Goal: Information Seeking & Learning: Learn about a topic

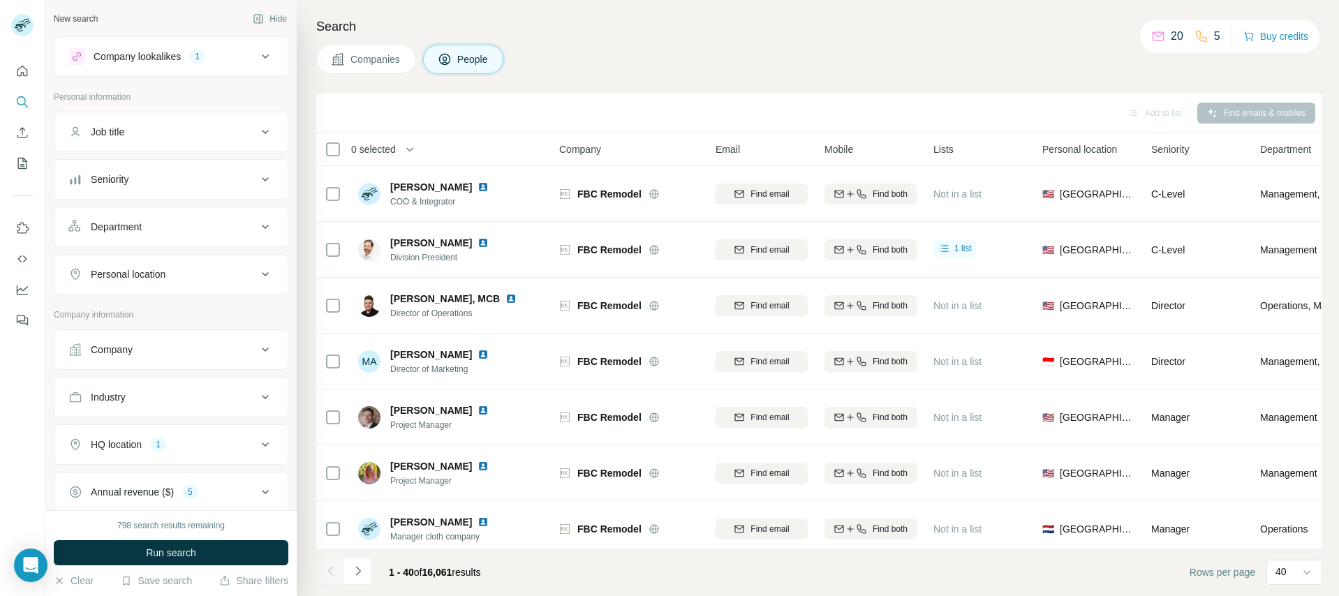
click at [355, 57] on span "Companies" at bounding box center [375, 59] width 51 height 14
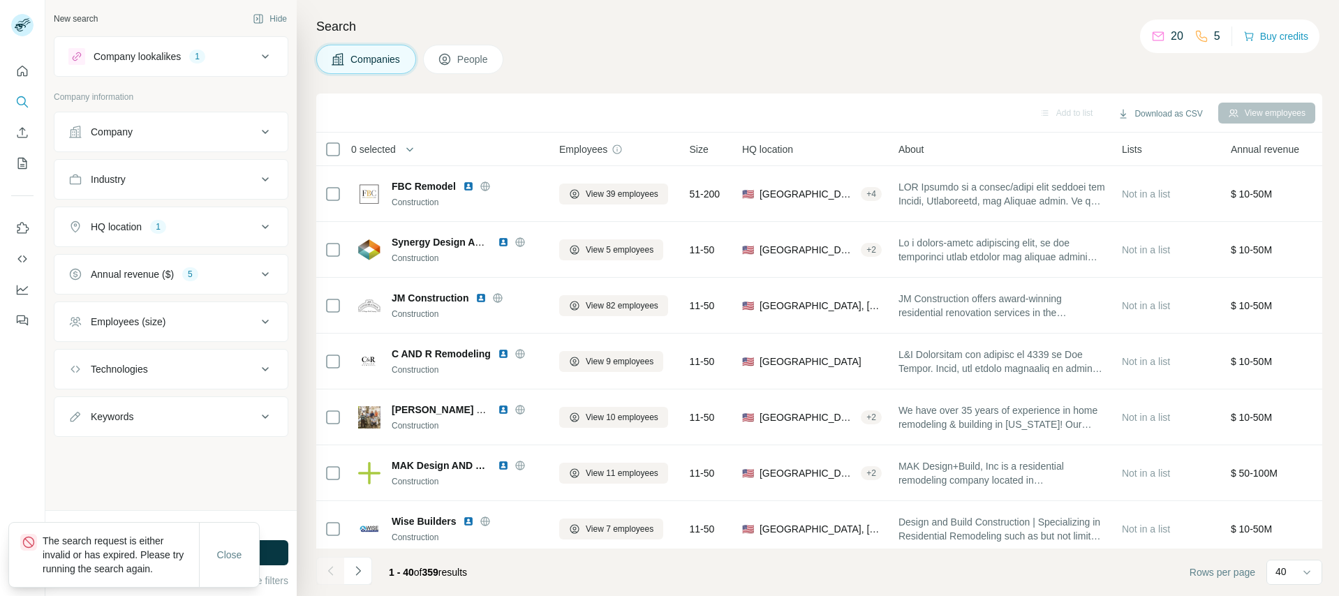
click at [257, 54] on icon at bounding box center [265, 56] width 17 height 17
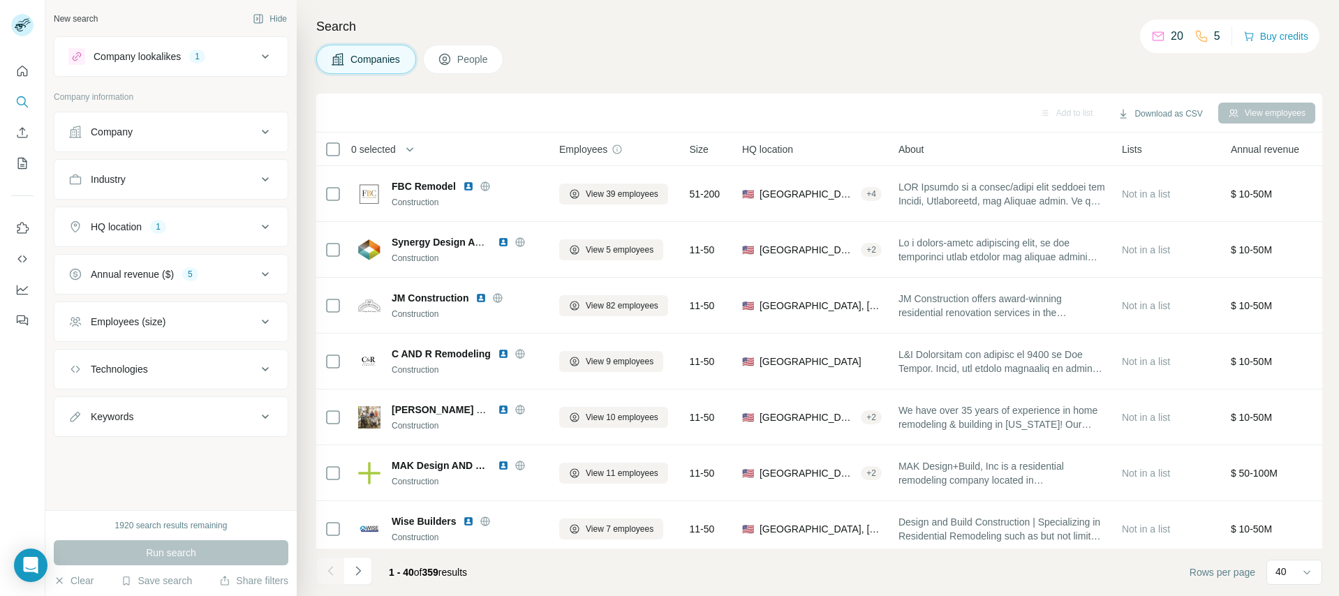
click at [268, 56] on icon at bounding box center [265, 56] width 17 height 17
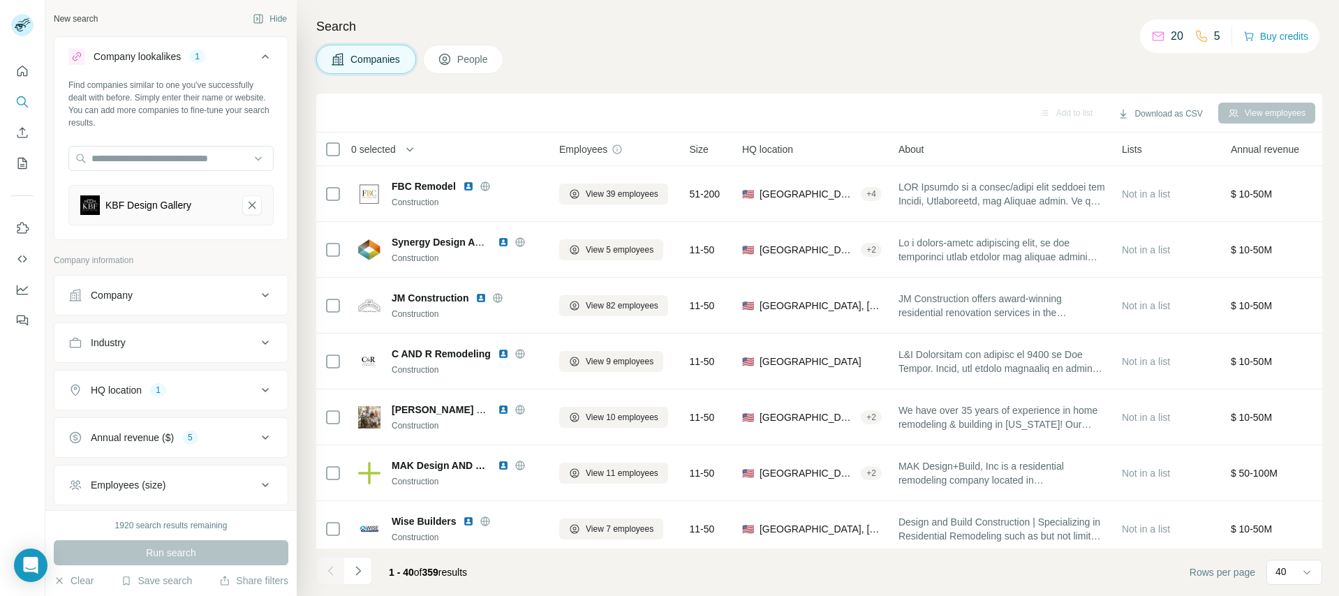
click at [268, 56] on button "Company lookalikes 1" at bounding box center [170, 59] width 233 height 39
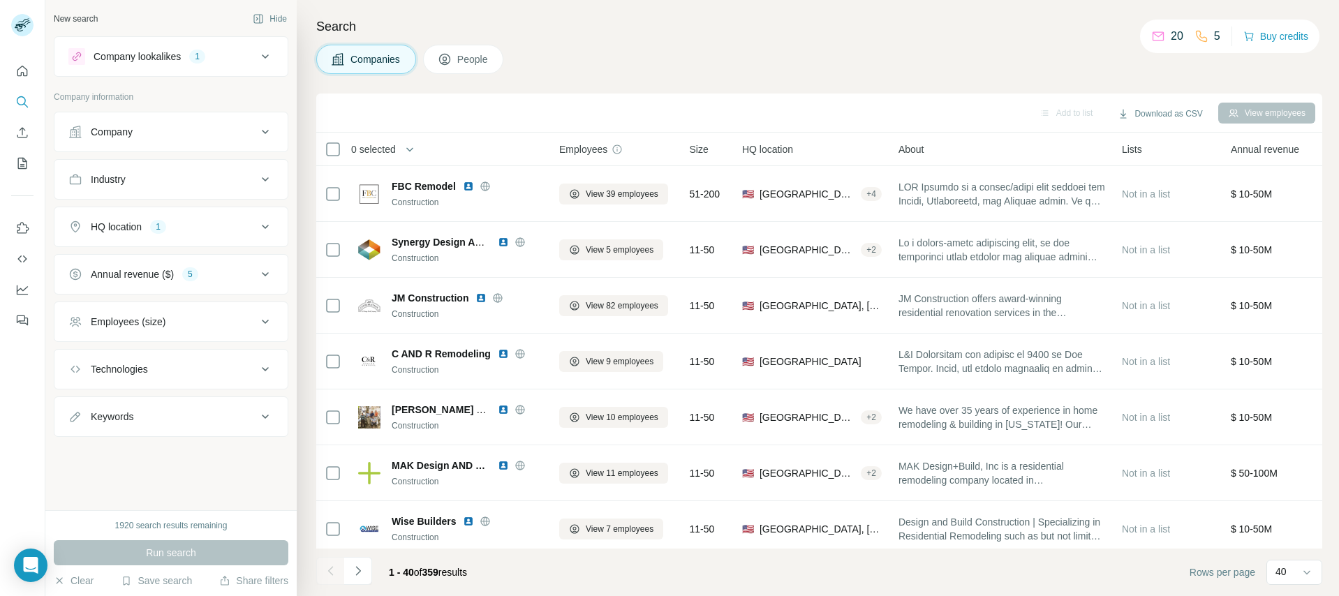
click at [268, 56] on icon at bounding box center [265, 56] width 17 height 17
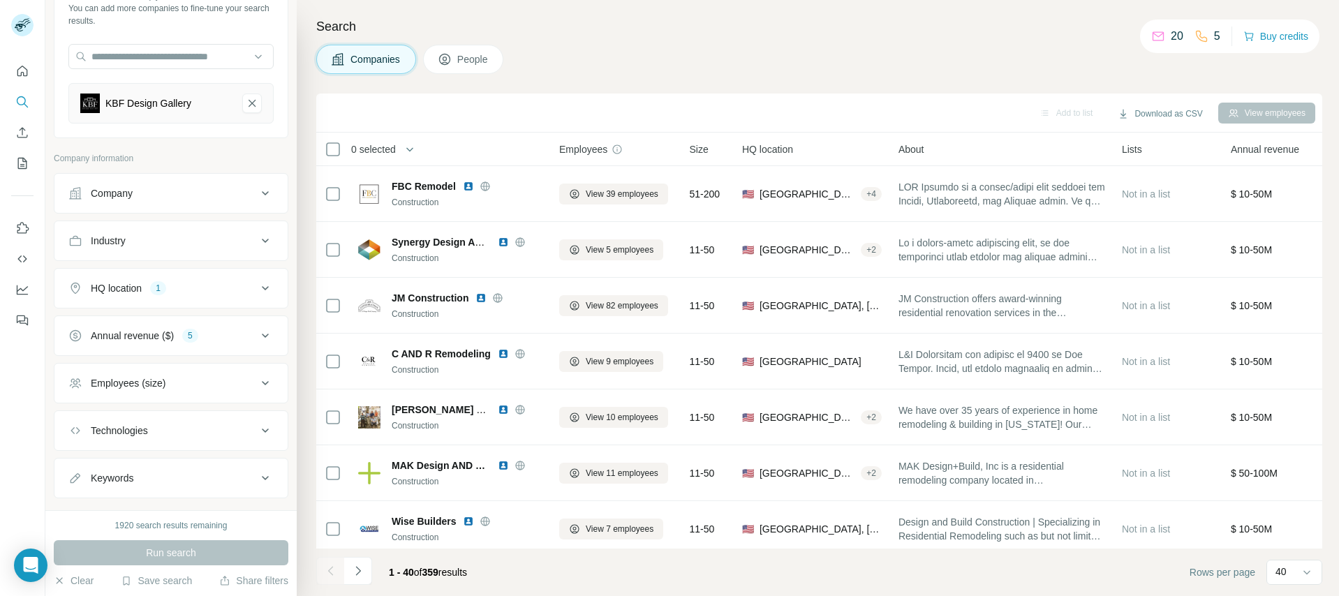
scroll to position [108, 0]
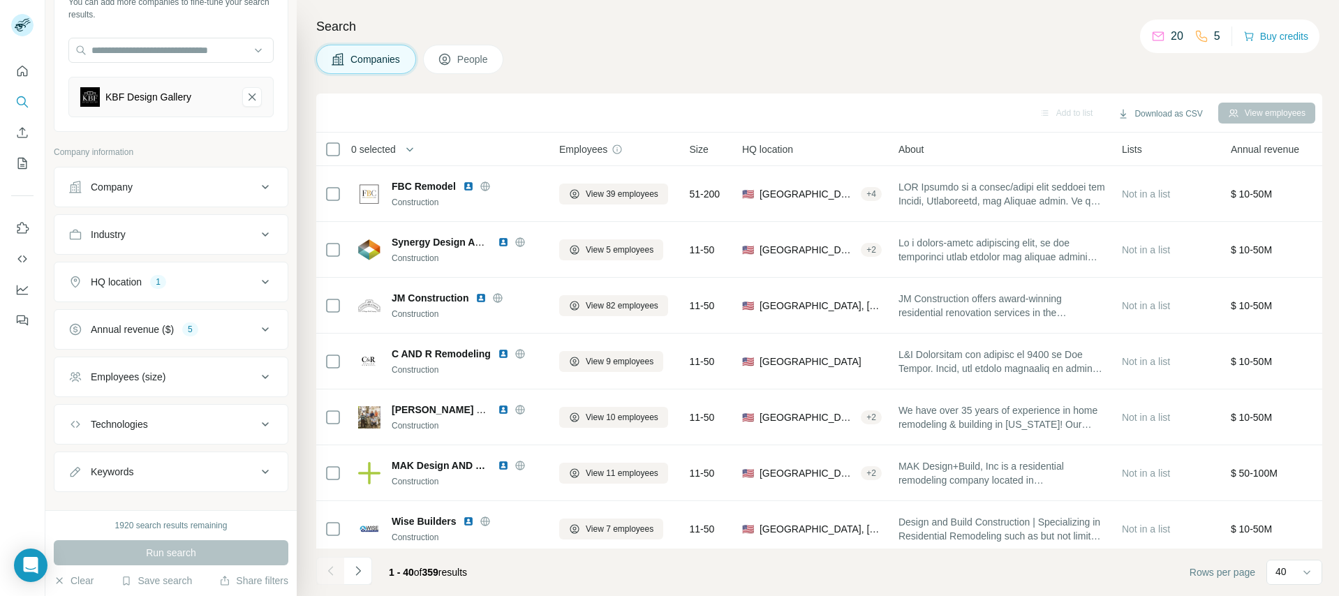
click at [258, 286] on icon at bounding box center [265, 282] width 17 height 17
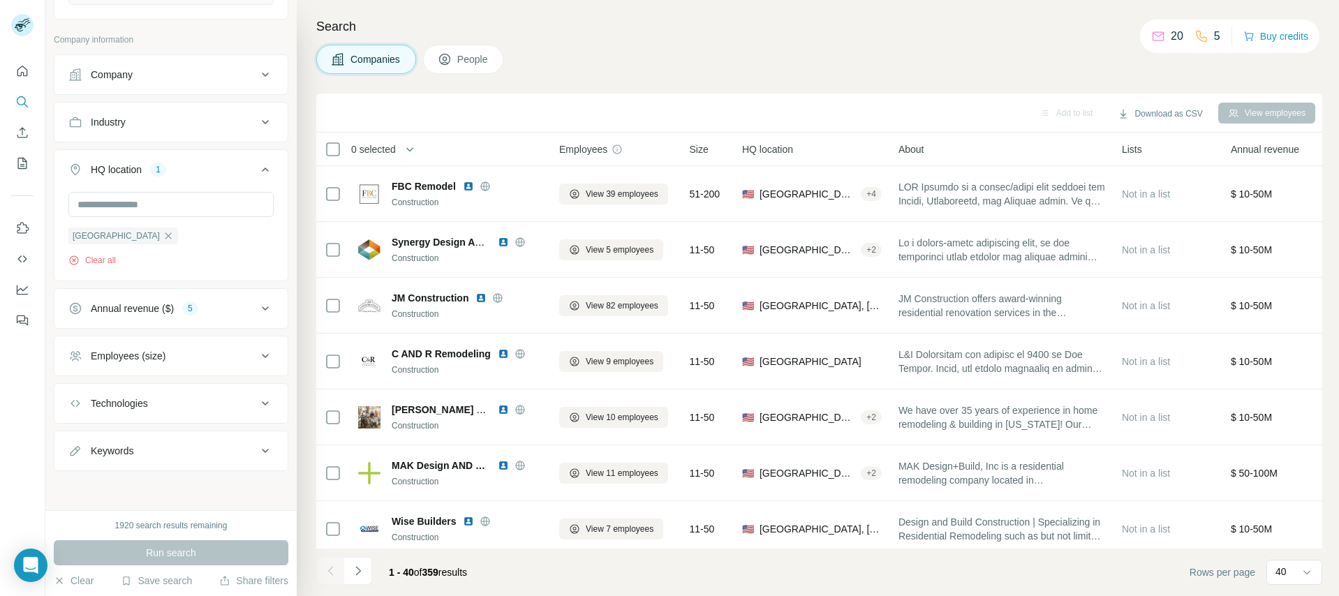
click at [257, 314] on icon at bounding box center [265, 308] width 17 height 17
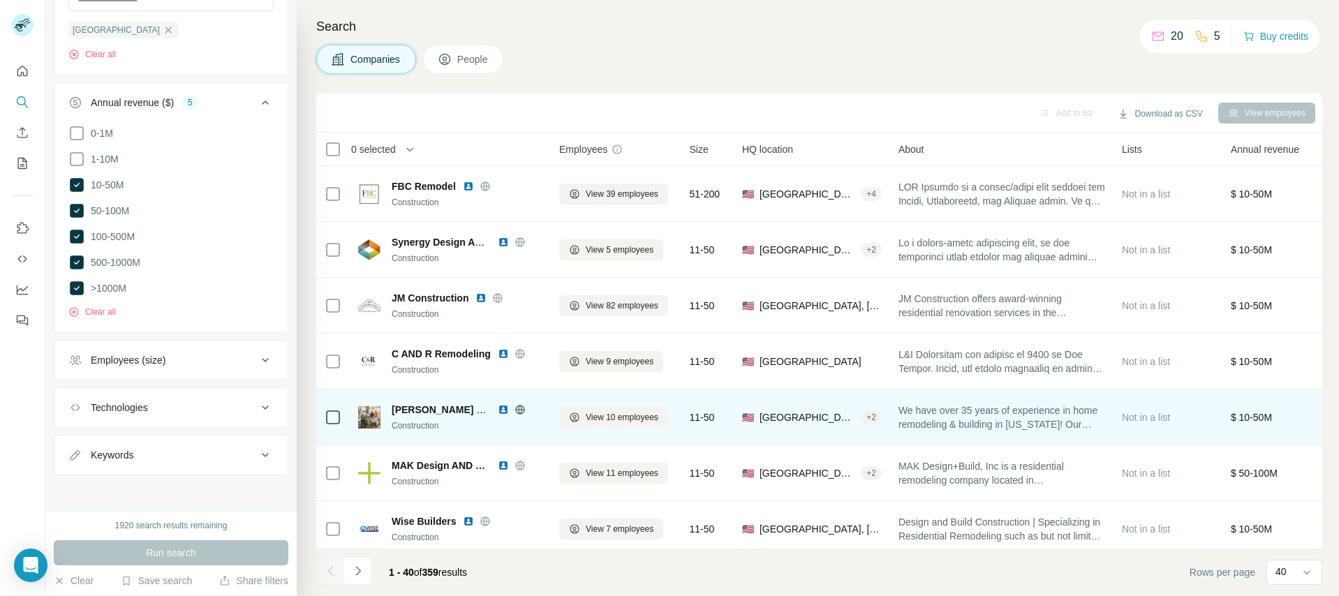
scroll to position [63, 0]
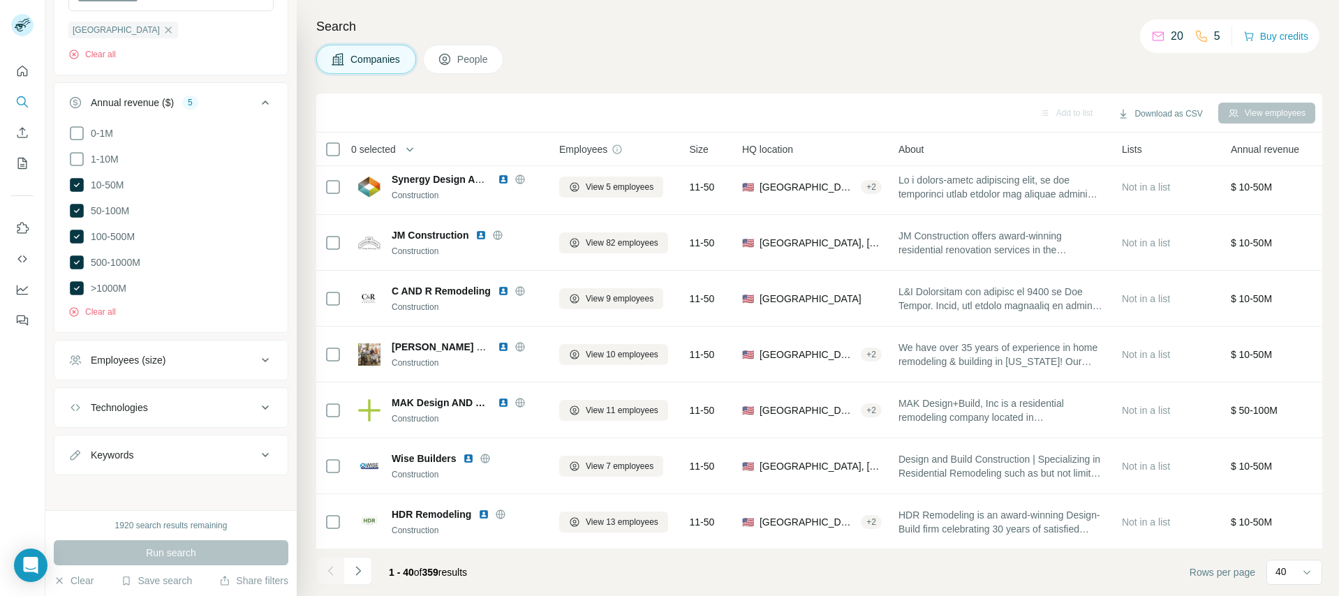
click at [485, 66] on span "People" at bounding box center [473, 59] width 32 height 14
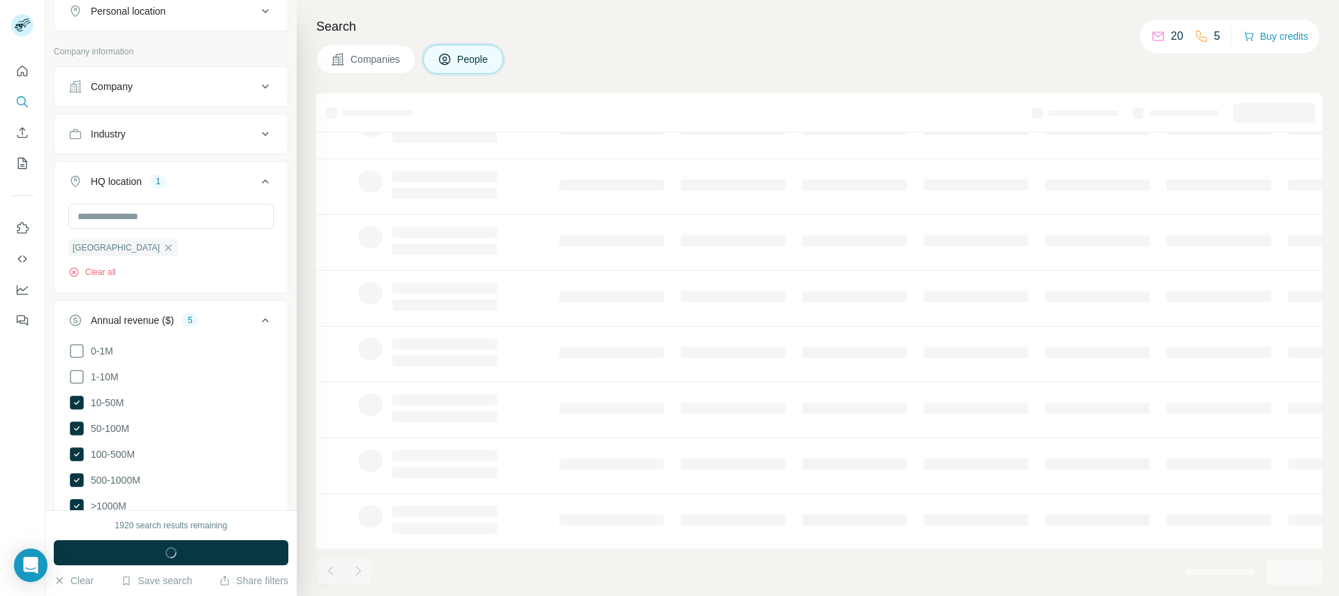
scroll to position [644, 0]
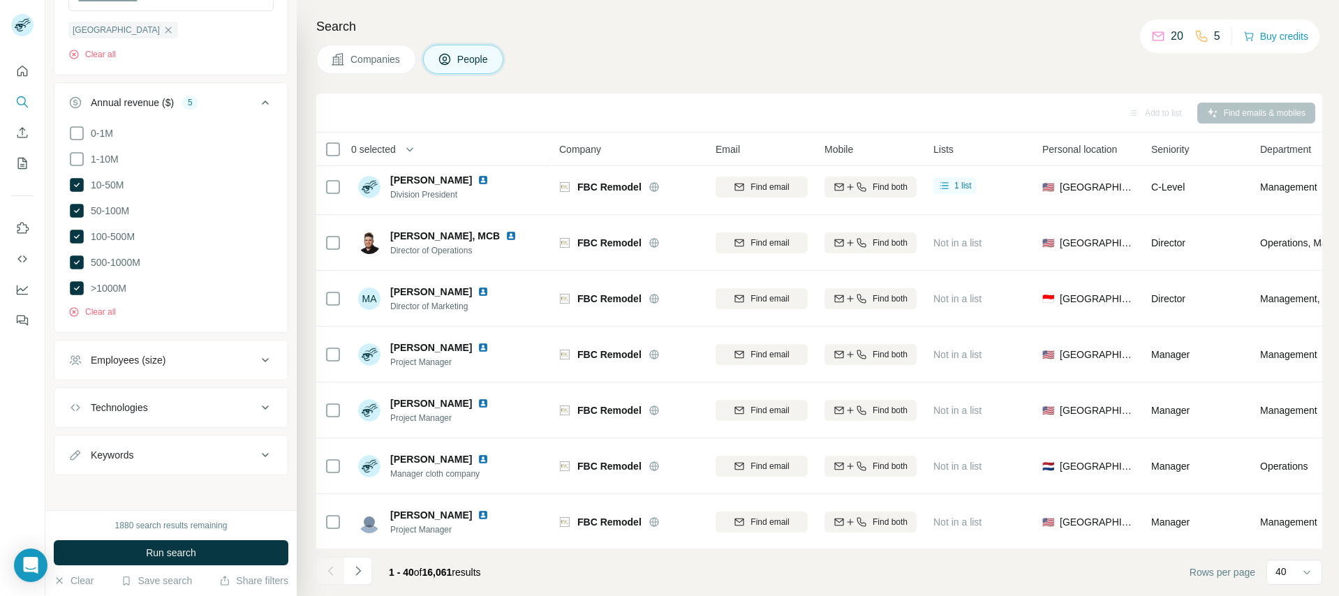
click at [382, 61] on span "Companies" at bounding box center [375, 59] width 51 height 14
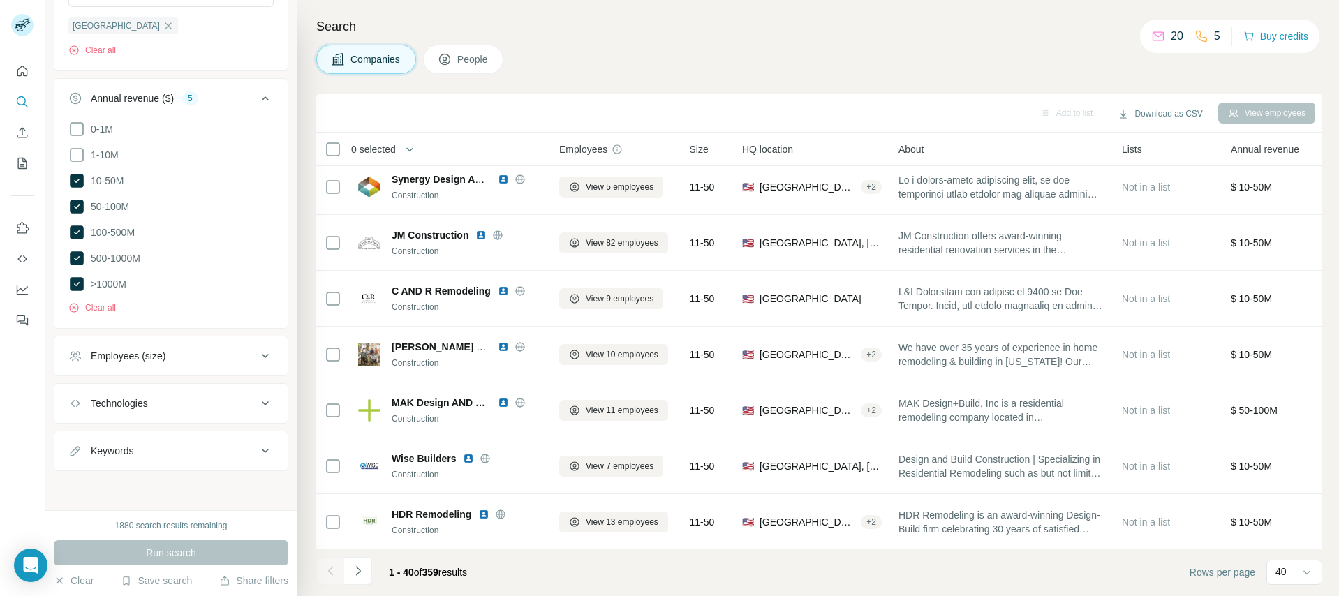
scroll to position [426, 0]
click at [239, 355] on div "Employees (size)" at bounding box center [162, 360] width 188 height 14
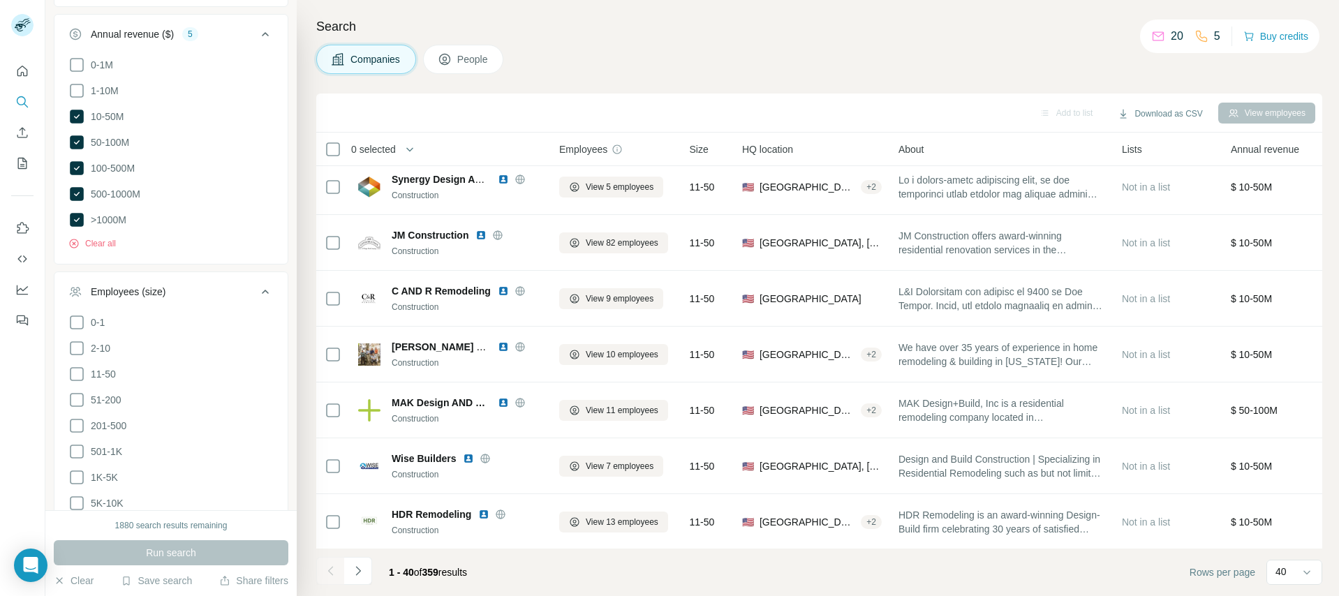
click at [244, 285] on div "Employees (size)" at bounding box center [162, 292] width 188 height 14
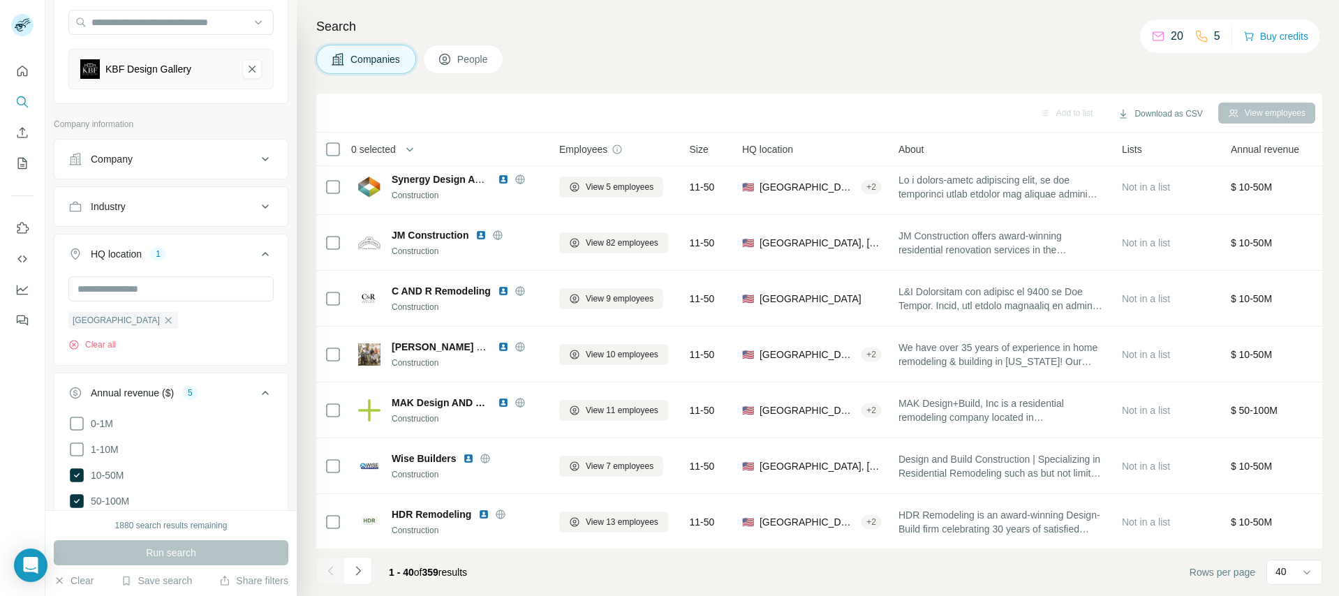
scroll to position [83, 0]
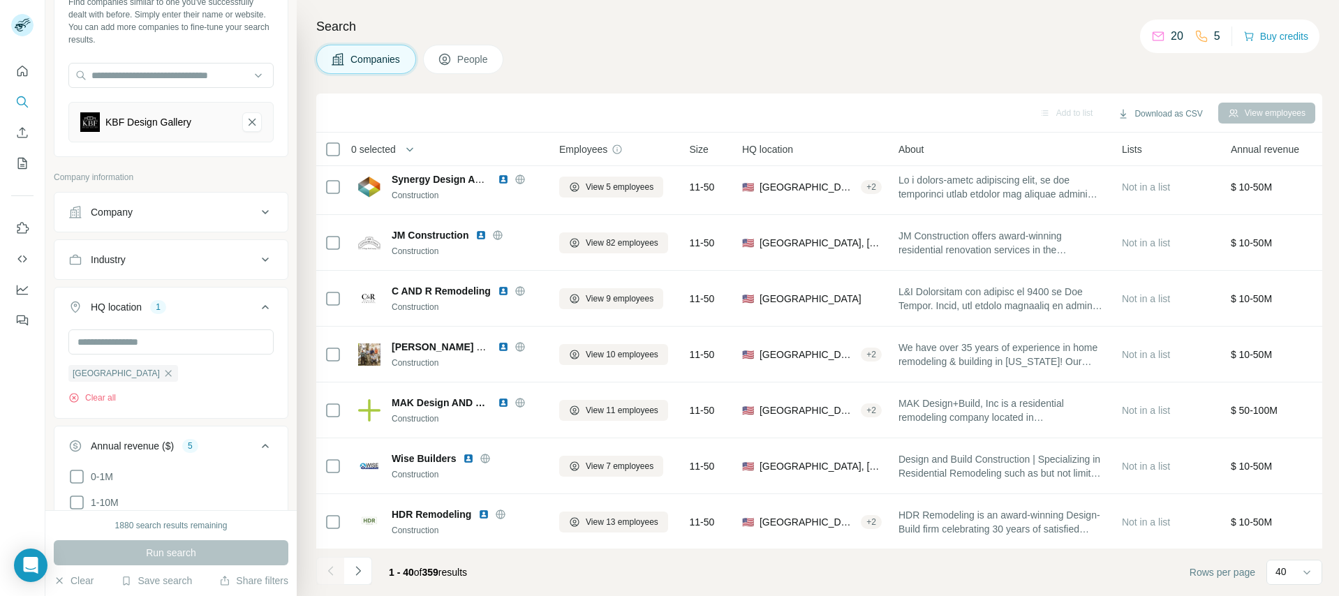
click at [470, 66] on span "People" at bounding box center [473, 59] width 32 height 14
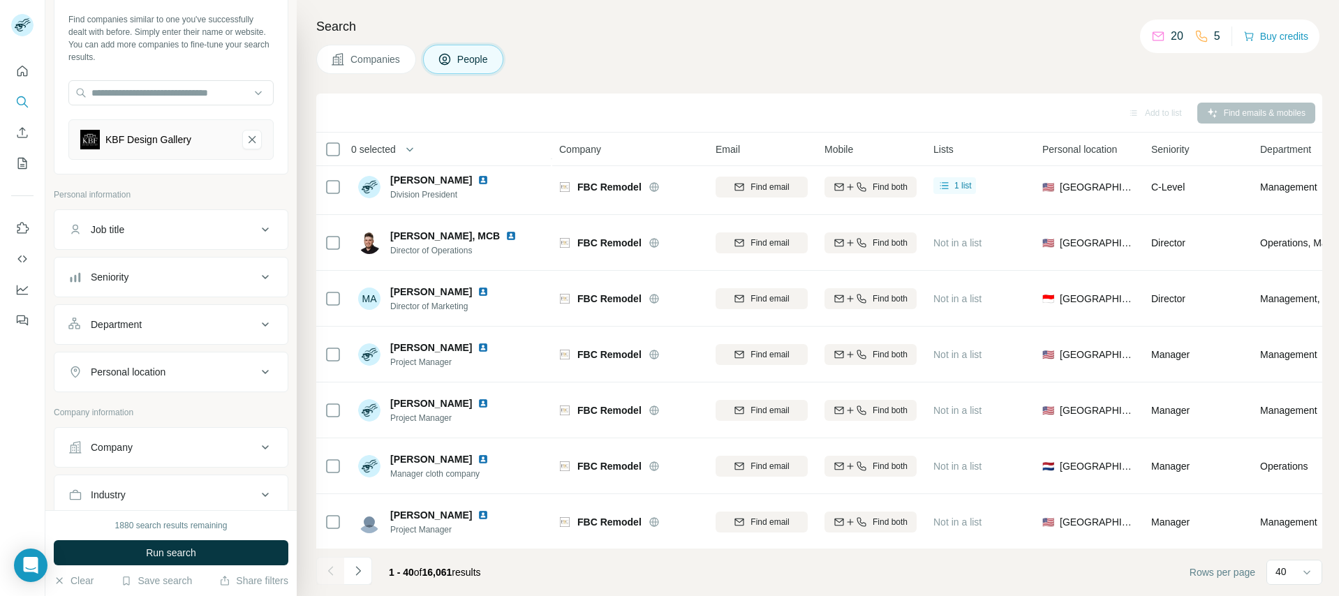
scroll to position [65, 0]
click at [177, 279] on div "Seniority" at bounding box center [162, 278] width 188 height 14
click at [130, 313] on span "Board Member" at bounding box center [120, 314] width 70 height 14
click at [107, 339] on span "C-Level" at bounding box center [104, 339] width 39 height 14
click at [107, 367] on span "Director" at bounding box center [105, 364] width 40 height 14
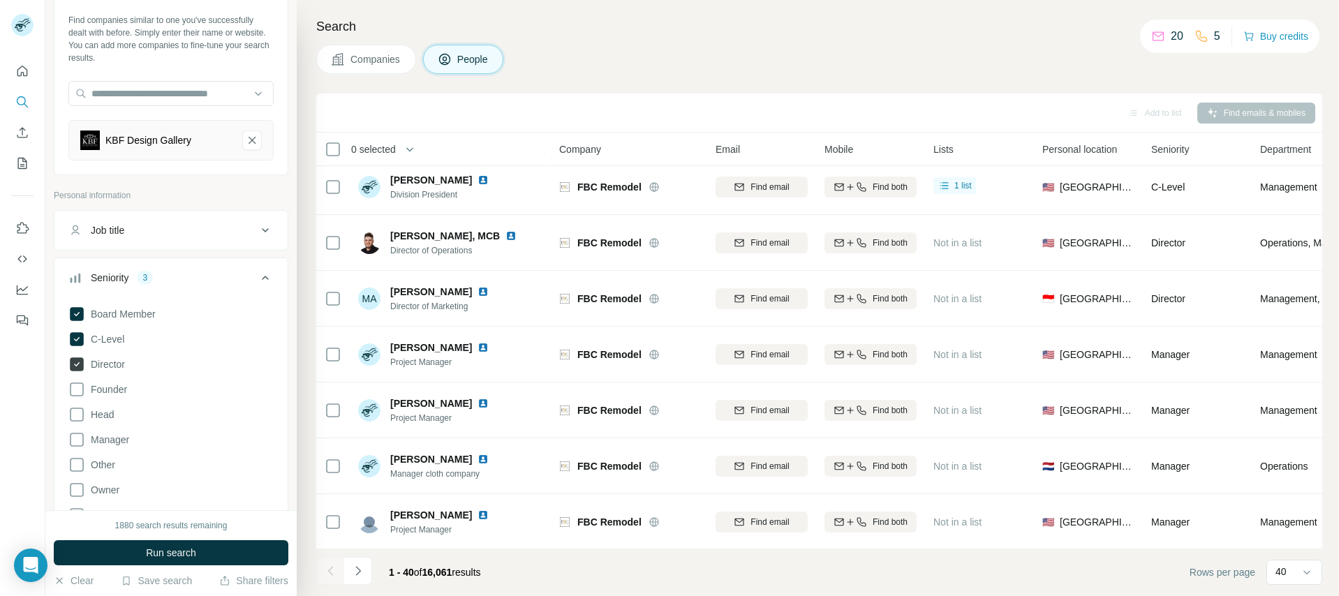
scroll to position [156, 0]
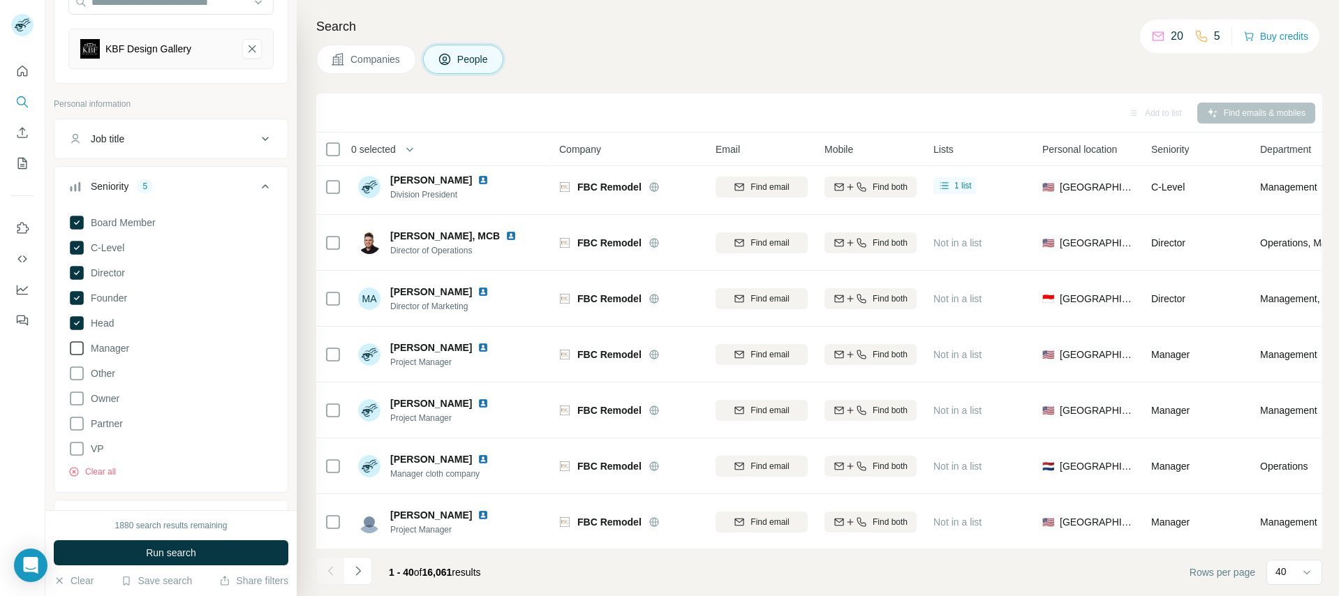
click at [90, 348] on span "Manager" at bounding box center [107, 348] width 44 height 14
click at [86, 459] on div "Board Member C-Level Director Founder Head Manager Other Owner Partner VP Clear…" at bounding box center [170, 343] width 205 height 269
click at [93, 449] on span "VP" at bounding box center [94, 449] width 19 height 14
click at [133, 546] on button "Run search" at bounding box center [171, 552] width 234 height 25
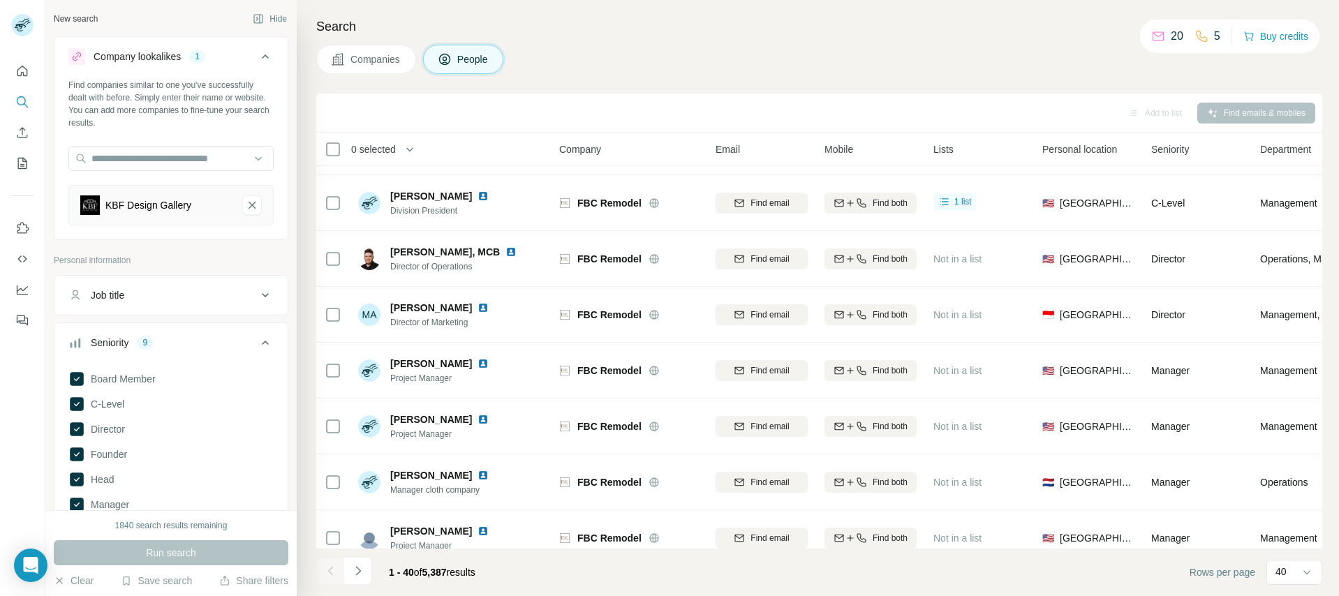
scroll to position [59, 0]
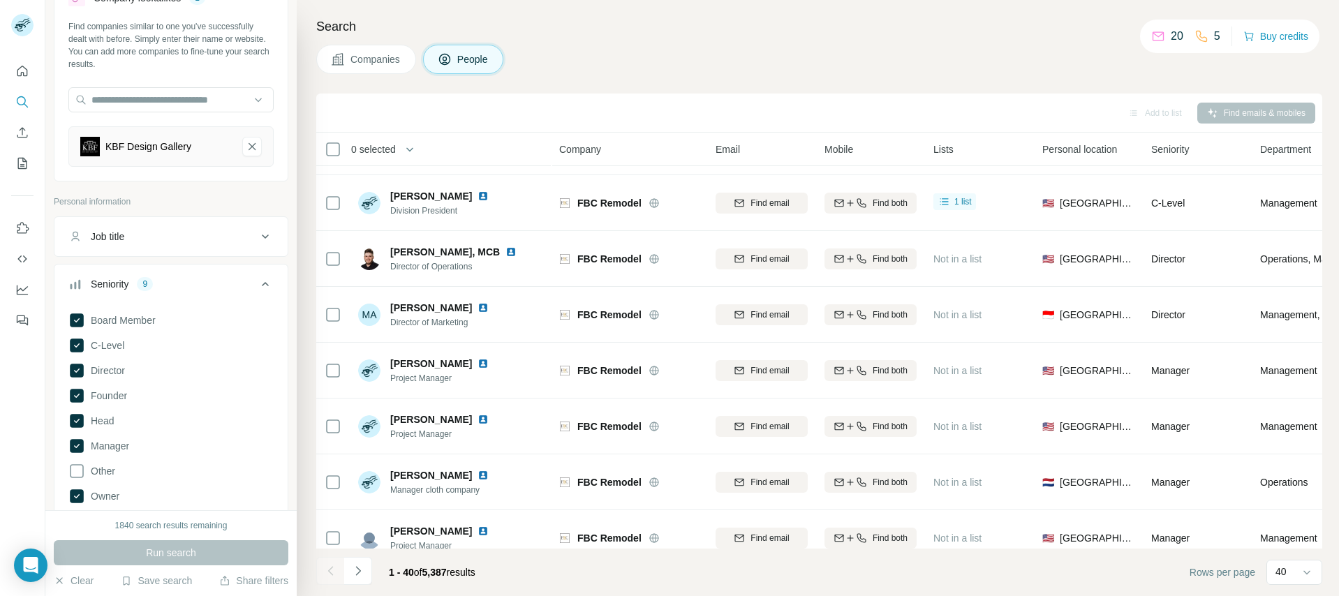
click at [380, 64] on span "Companies" at bounding box center [375, 59] width 51 height 14
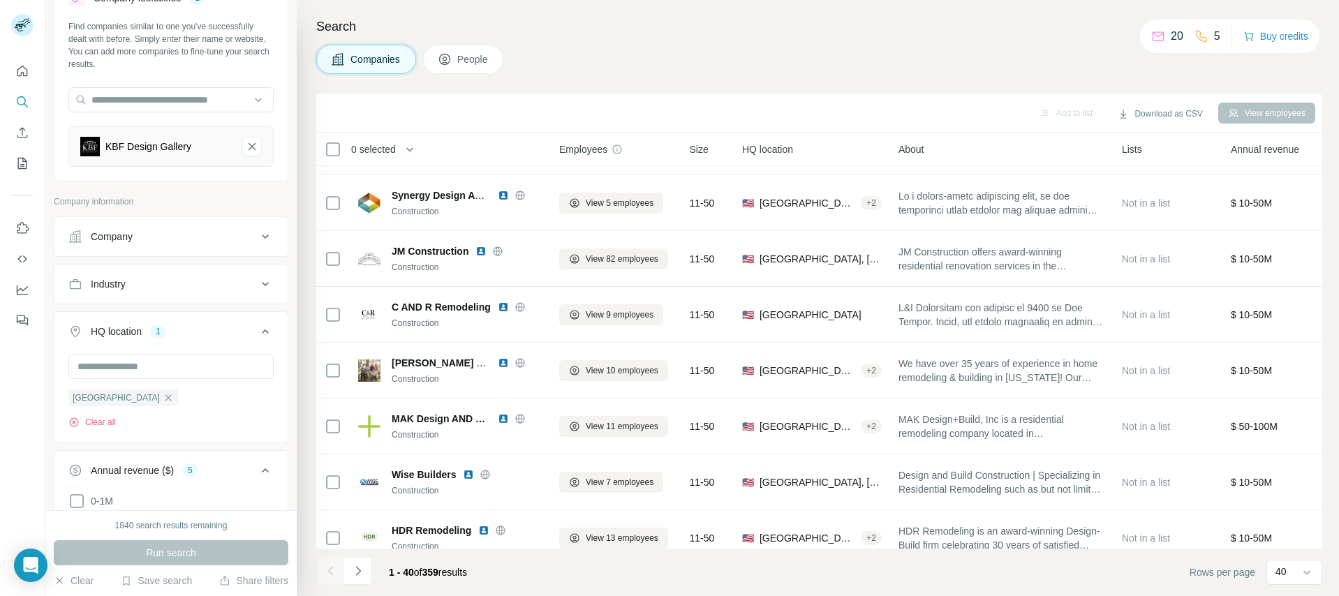
click at [457, 53] on button "People" at bounding box center [463, 59] width 81 height 29
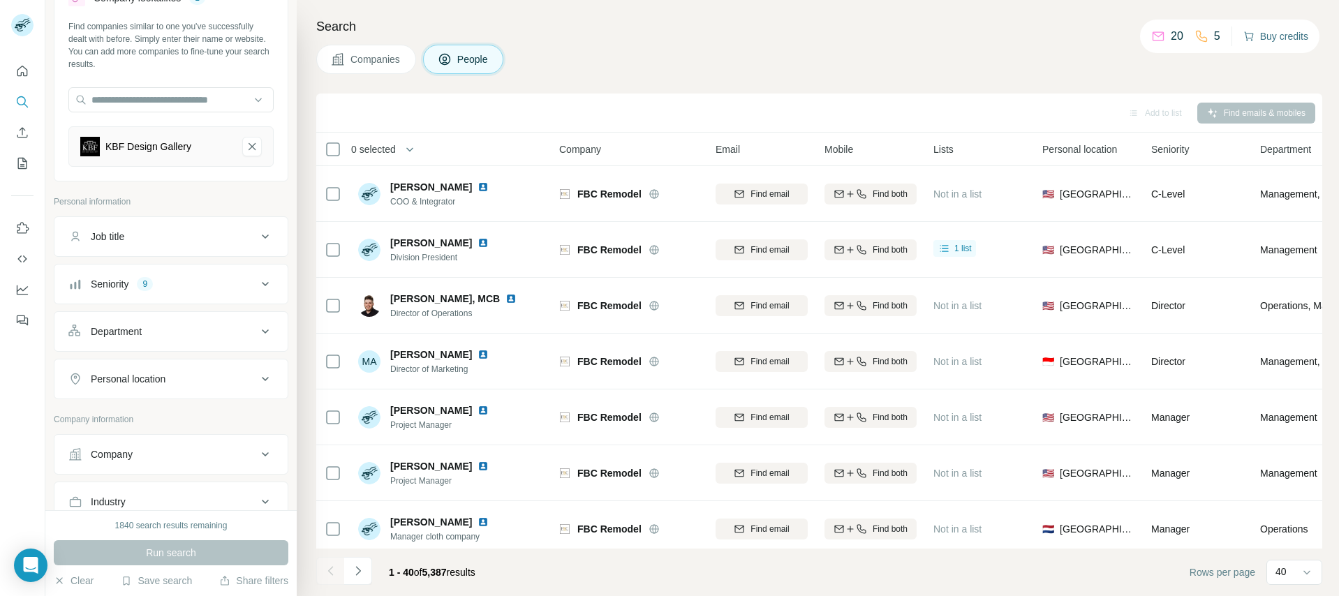
click at [1276, 32] on button "Buy credits" at bounding box center [1275, 37] width 65 height 20
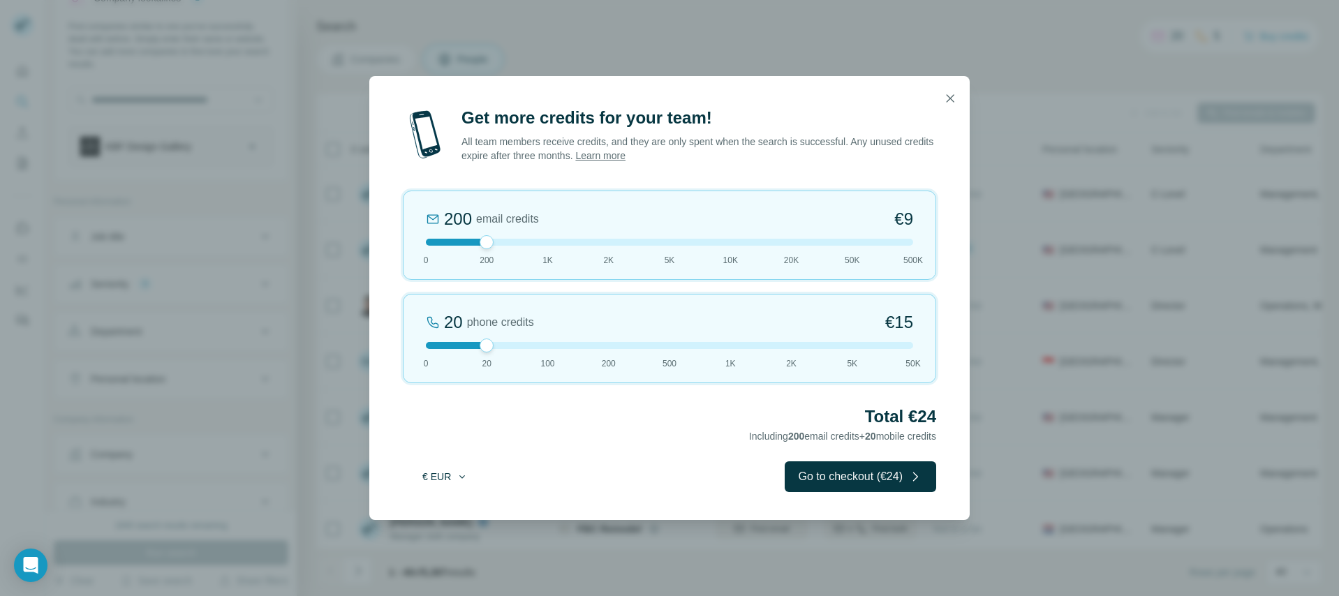
click at [429, 473] on button "€ EUR" at bounding box center [444, 476] width 65 height 25
click at [449, 512] on div "$ USD" at bounding box center [473, 508] width 117 height 14
drag, startPoint x: 487, startPoint y: 345, endPoint x: 716, endPoint y: 348, distance: 228.9
click at [716, 348] on div at bounding box center [669, 345] width 487 height 7
drag, startPoint x: 729, startPoint y: 343, endPoint x: 590, endPoint y: 334, distance: 138.5
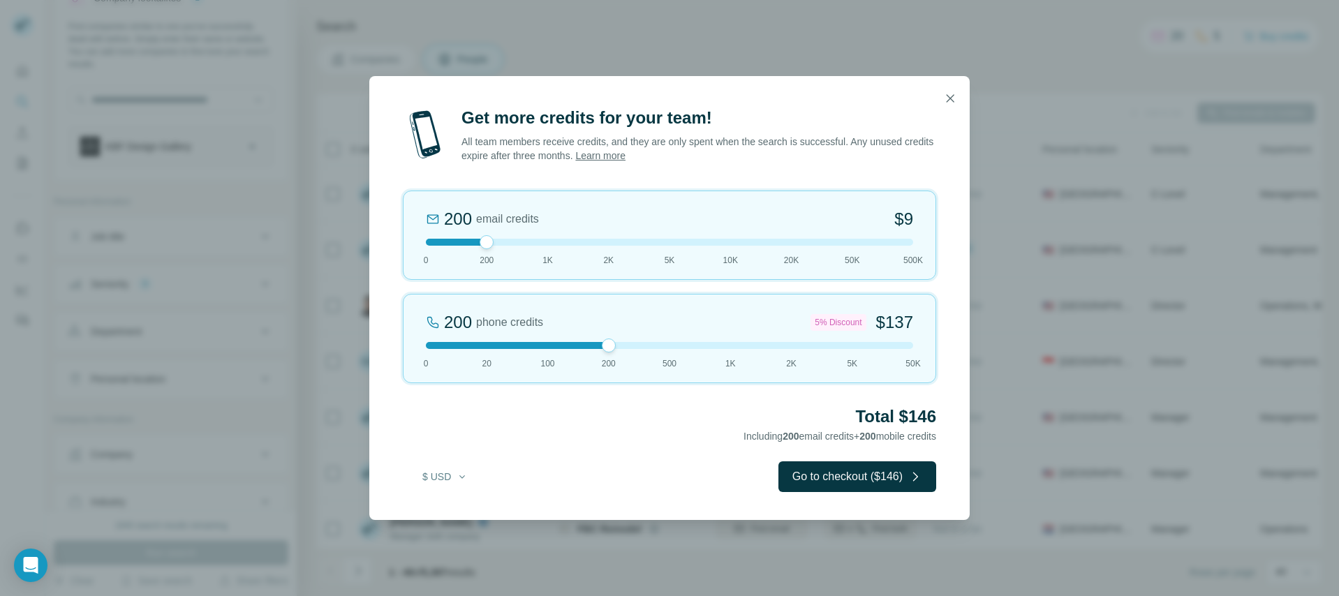
click at [590, 334] on div "200 phone credits 5% Discount $137 0 20 100 200 500 1K 2K 5K 50K" at bounding box center [669, 338] width 533 height 89
drag, startPoint x: 488, startPoint y: 243, endPoint x: 658, endPoint y: 247, distance: 170.3
click at [658, 247] on div "5K email credits 8% Discount $194 0 200 1K 2K 5K 10K 20K 50K 500K" at bounding box center [669, 235] width 533 height 89
drag, startPoint x: 671, startPoint y: 244, endPoint x: 563, endPoint y: 244, distance: 108.9
click at [563, 244] on div at bounding box center [669, 242] width 487 height 7
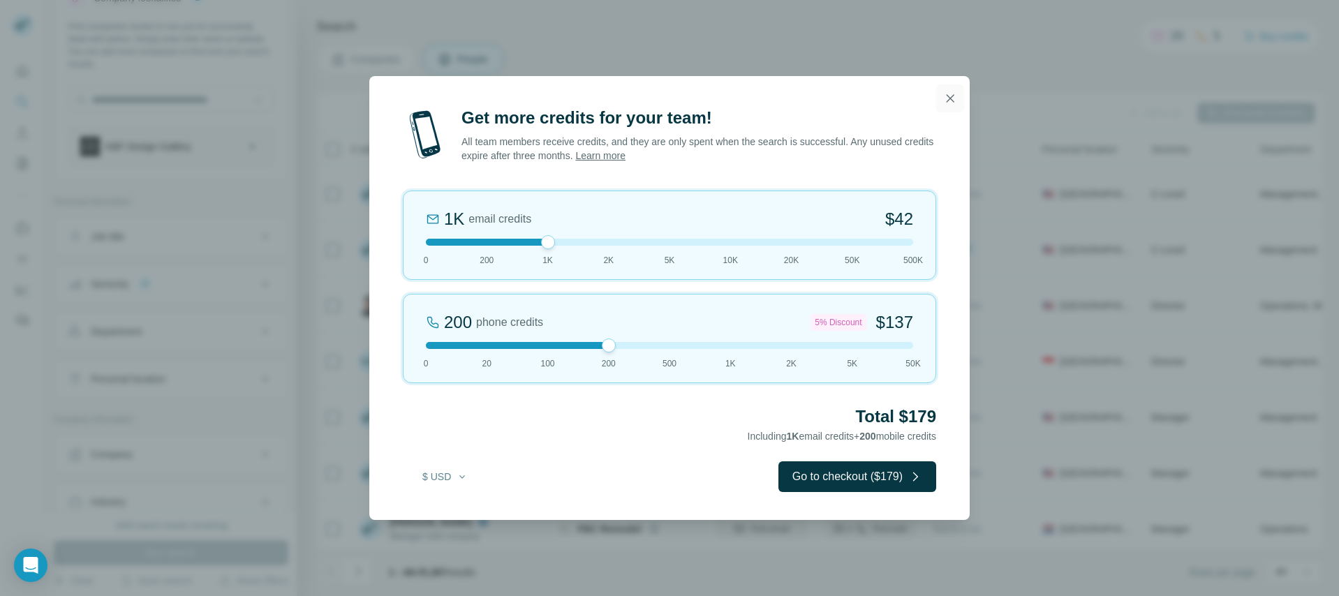
click at [957, 100] on button "button" at bounding box center [950, 98] width 28 height 28
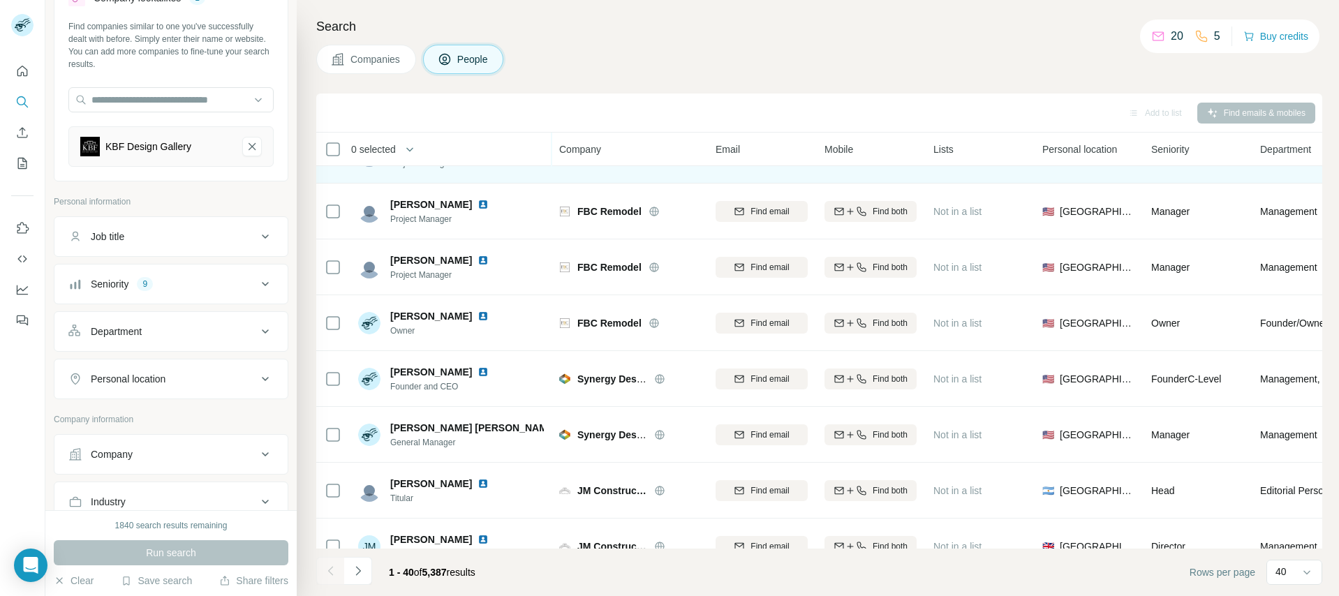
scroll to position [717, 0]
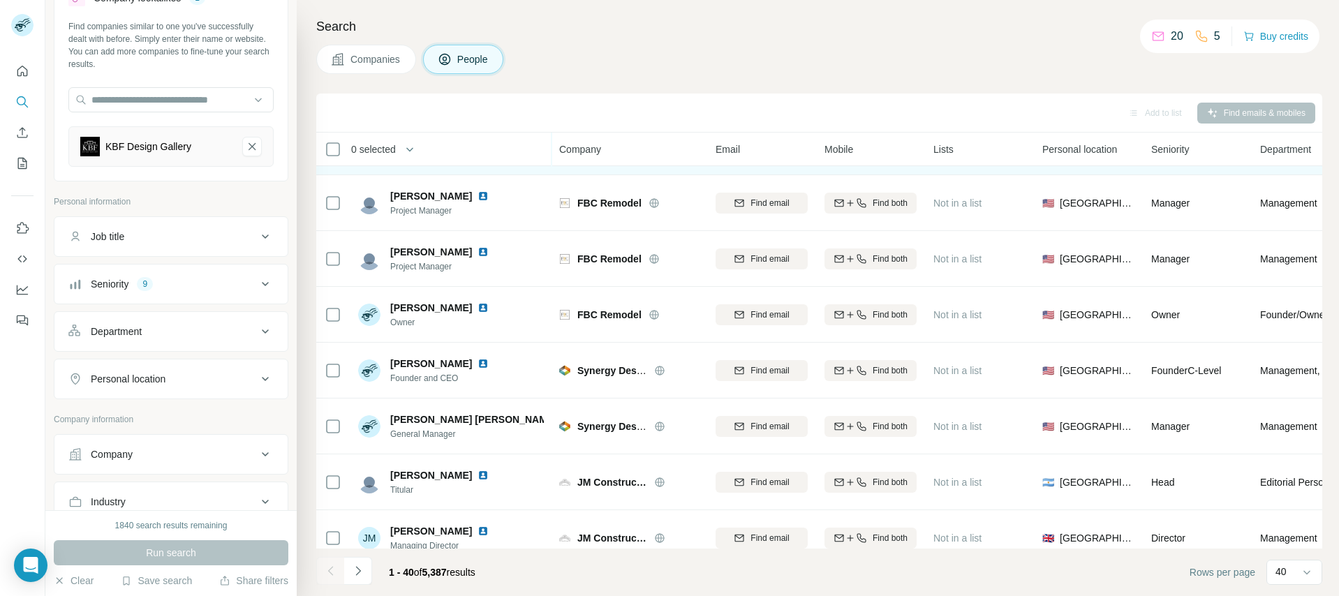
click at [364, 62] on span "Companies" at bounding box center [375, 59] width 51 height 14
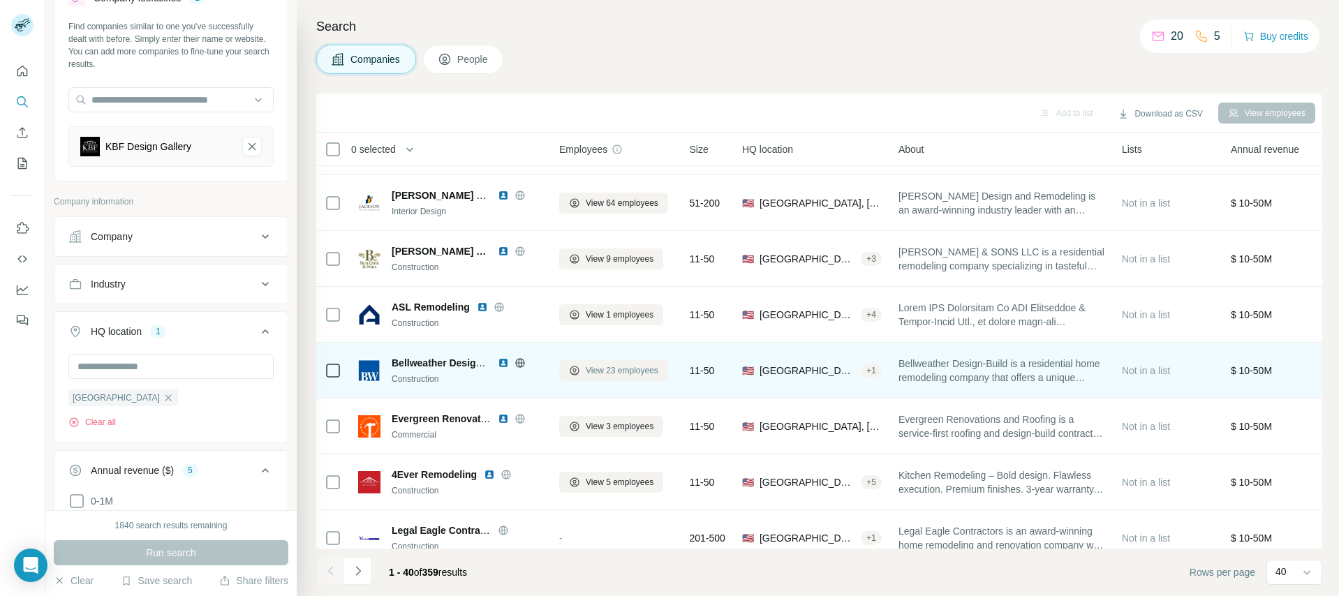
click at [609, 371] on span "View 23 employees" at bounding box center [622, 370] width 73 height 13
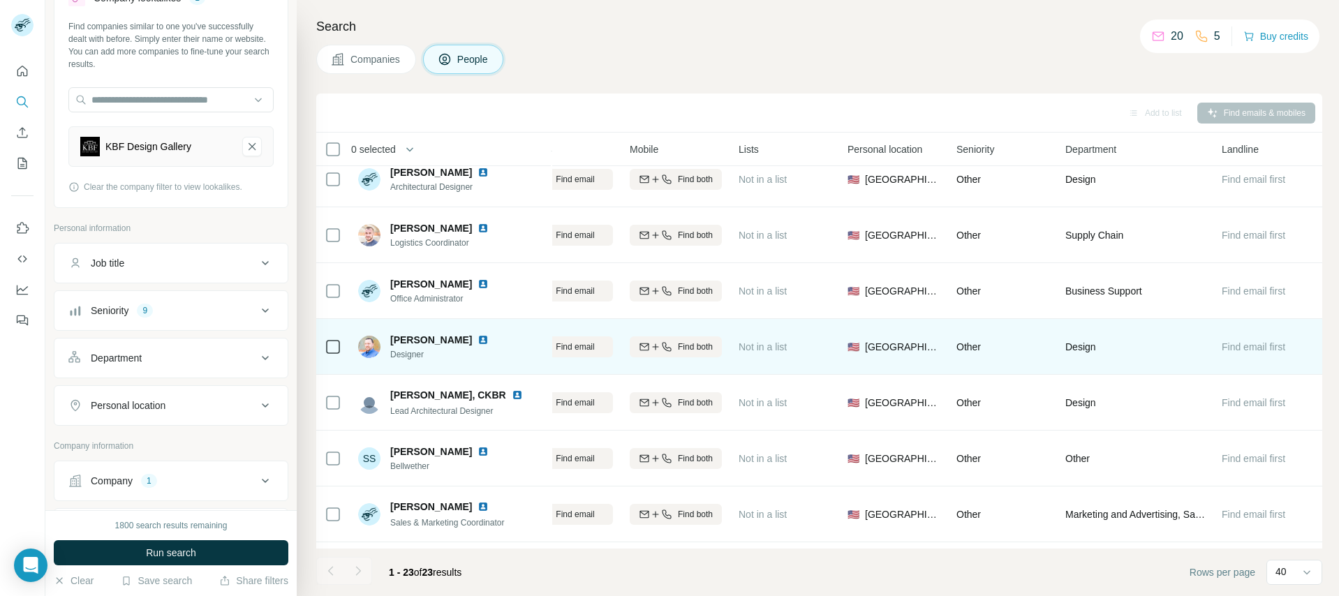
scroll to position [909, 202]
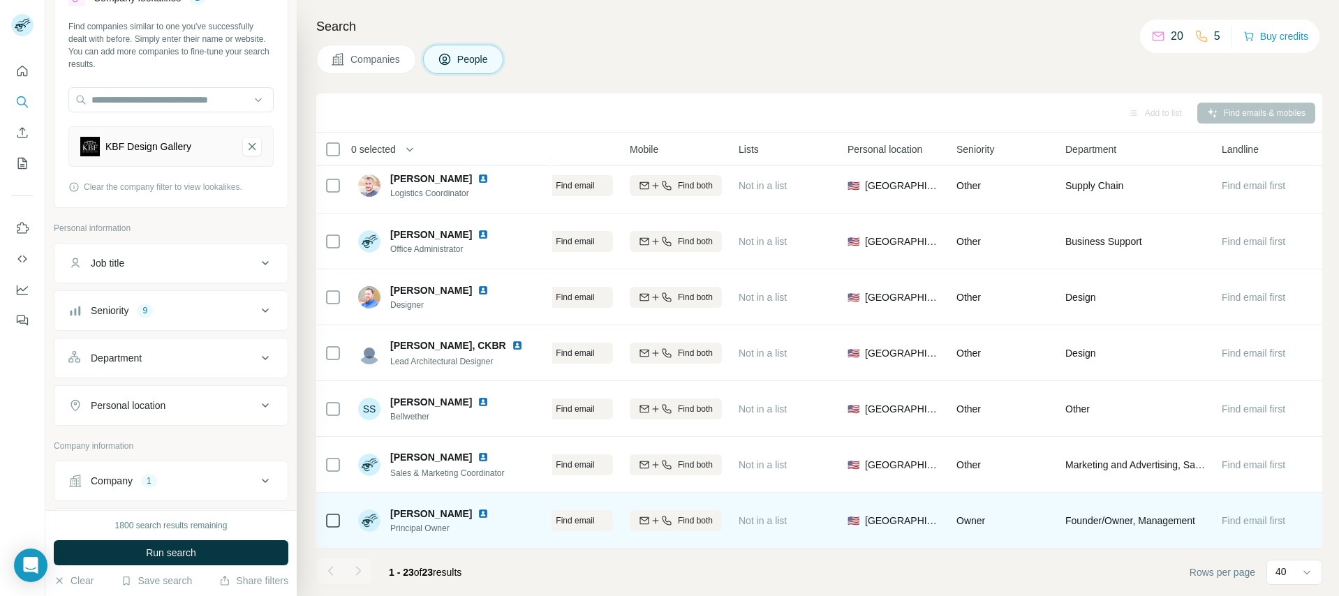
click at [480, 508] on img at bounding box center [482, 513] width 11 height 11
click at [478, 508] on img at bounding box center [482, 513] width 11 height 11
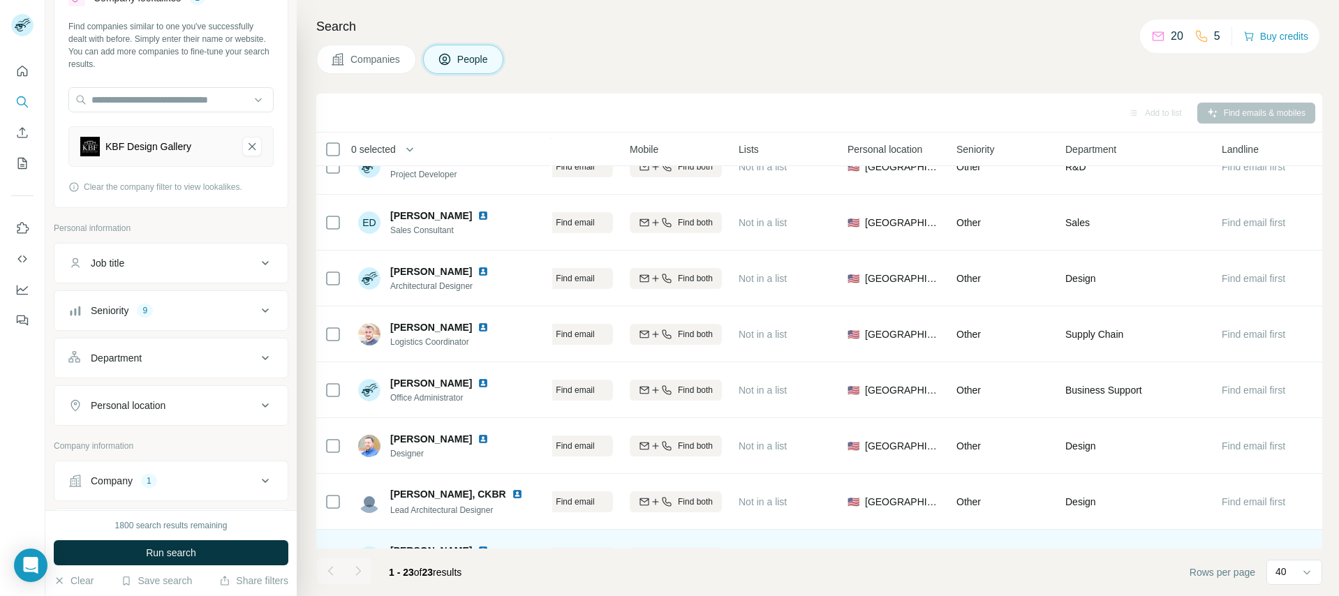
scroll to position [743, 202]
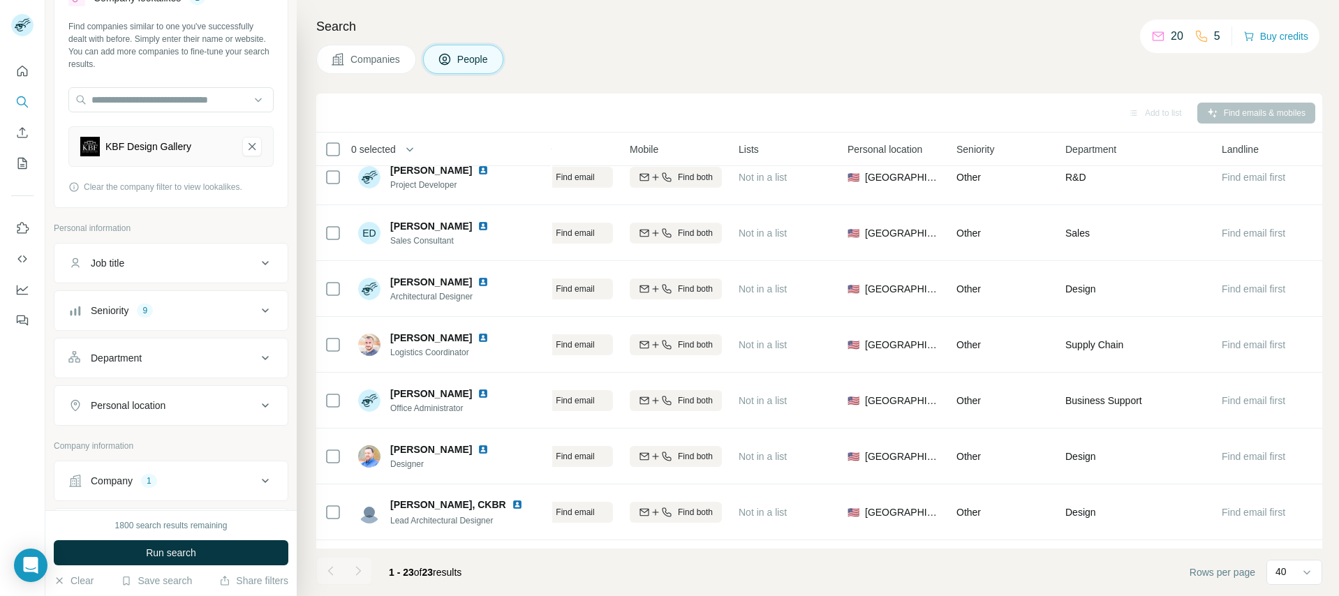
click at [394, 59] on span "Companies" at bounding box center [375, 59] width 51 height 14
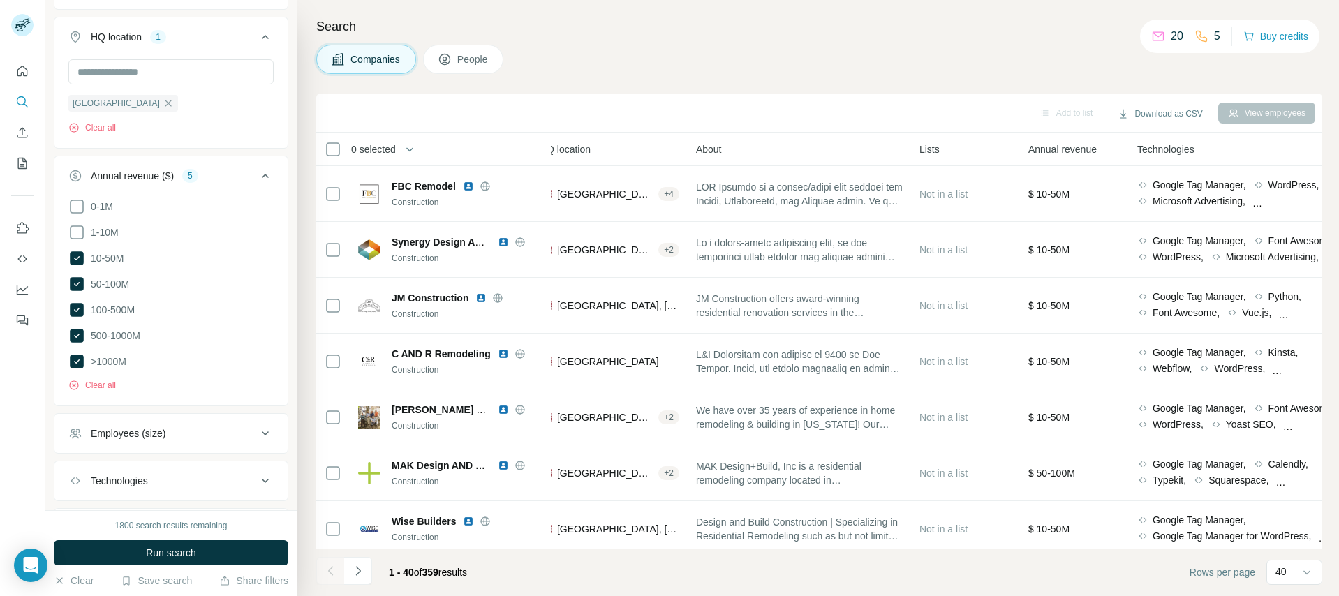
scroll to position [379, 0]
click at [82, 232] on icon at bounding box center [76, 233] width 17 height 17
click at [80, 205] on icon at bounding box center [76, 207] width 17 height 17
click at [147, 554] on span "Run search" at bounding box center [171, 553] width 50 height 14
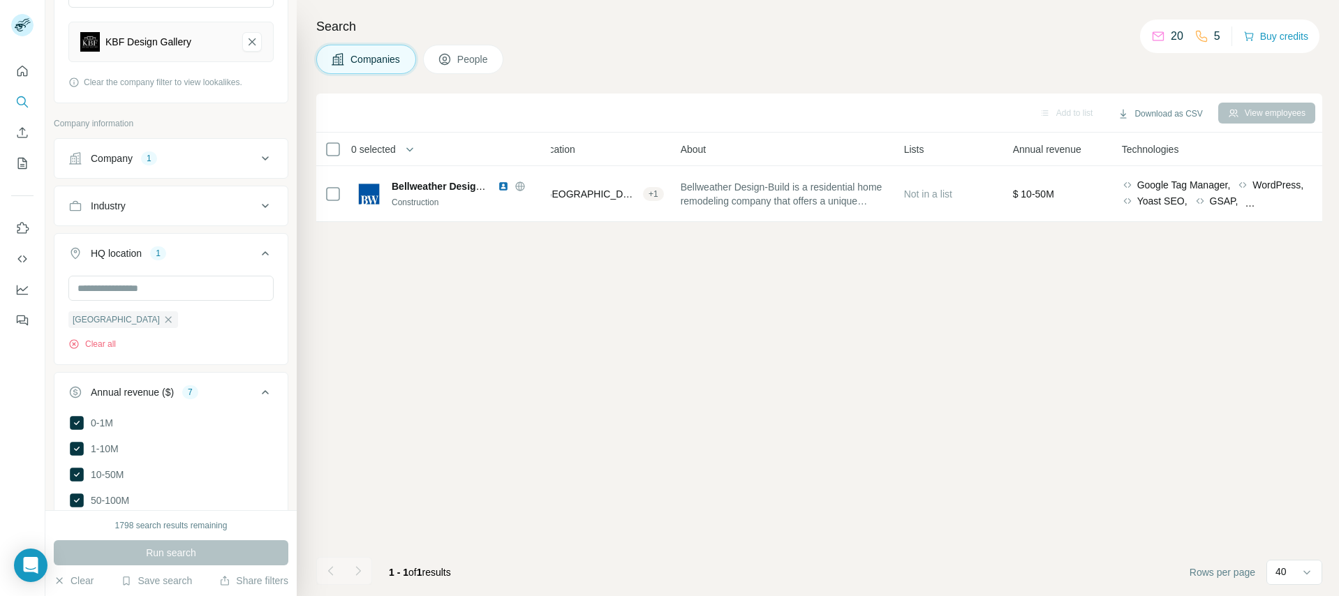
scroll to position [164, 0]
click at [172, 154] on div "Company 1" at bounding box center [162, 158] width 188 height 14
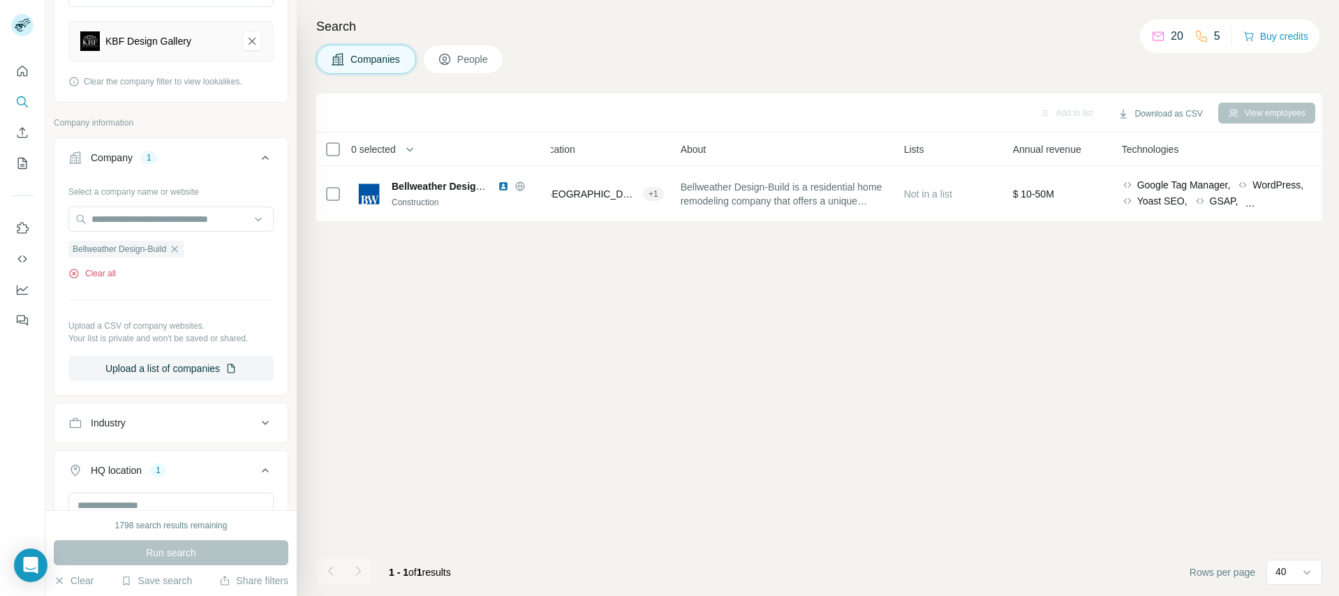
click at [73, 275] on icon "button" at bounding box center [73, 272] width 3 height 3
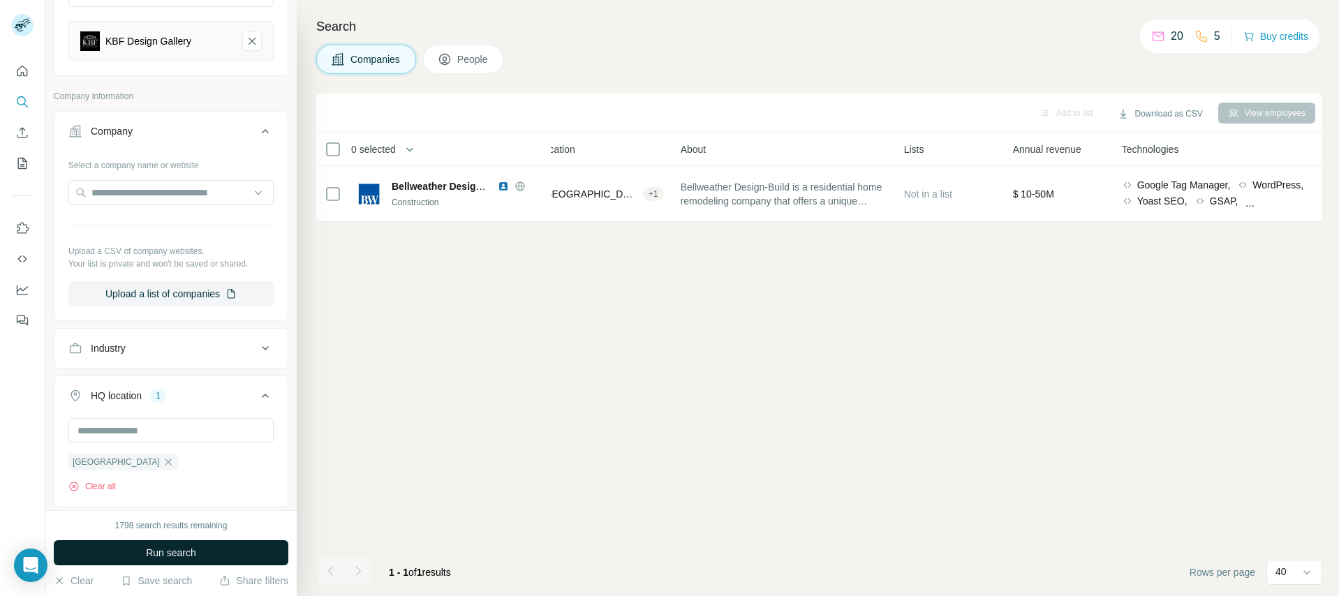
click at [202, 540] on button "Run search" at bounding box center [171, 552] width 234 height 25
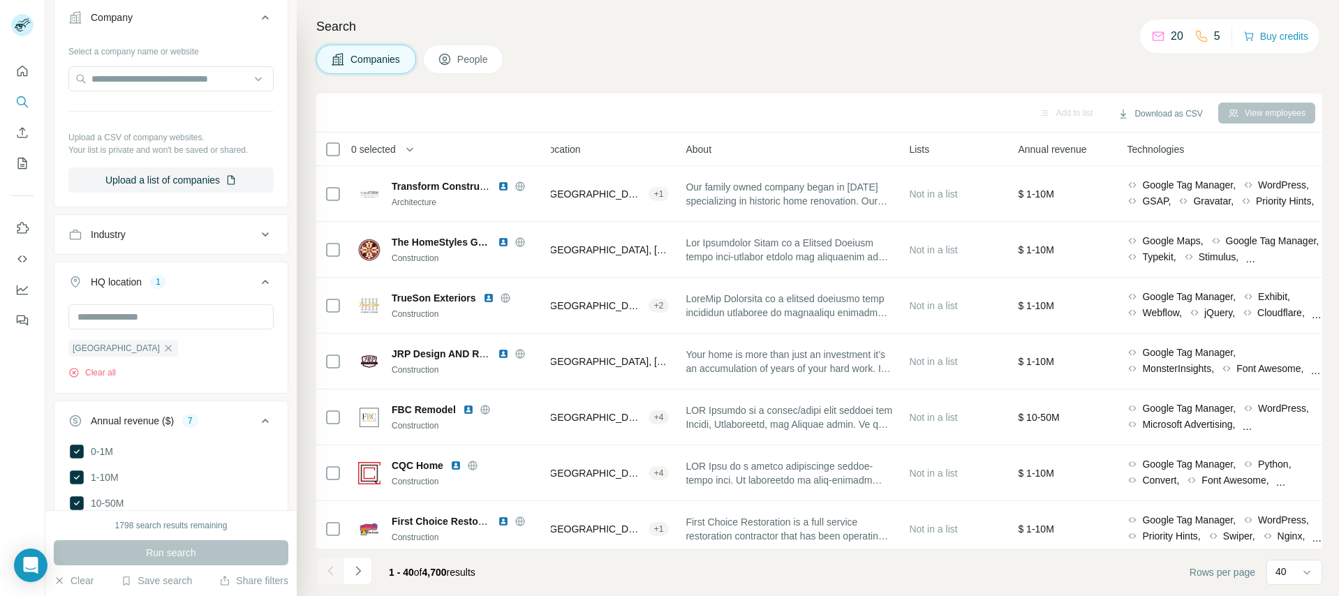
scroll to position [63, 202]
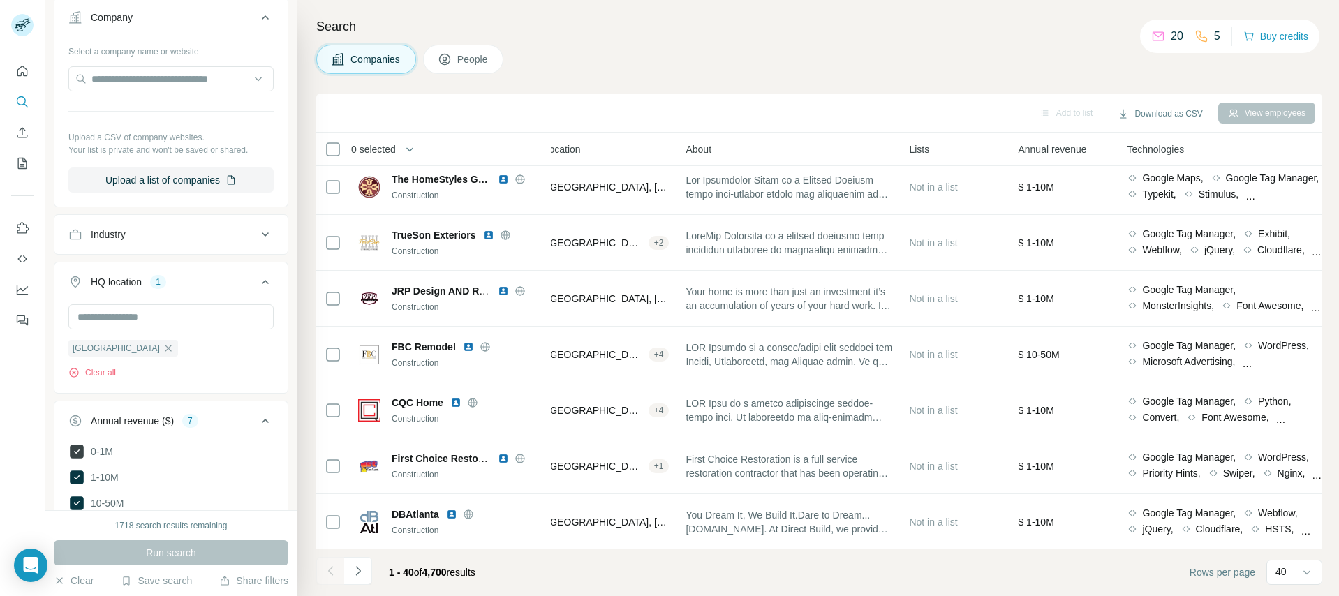
click at [78, 449] on icon at bounding box center [77, 452] width 14 height 14
click at [98, 551] on button "Run search" at bounding box center [171, 552] width 234 height 25
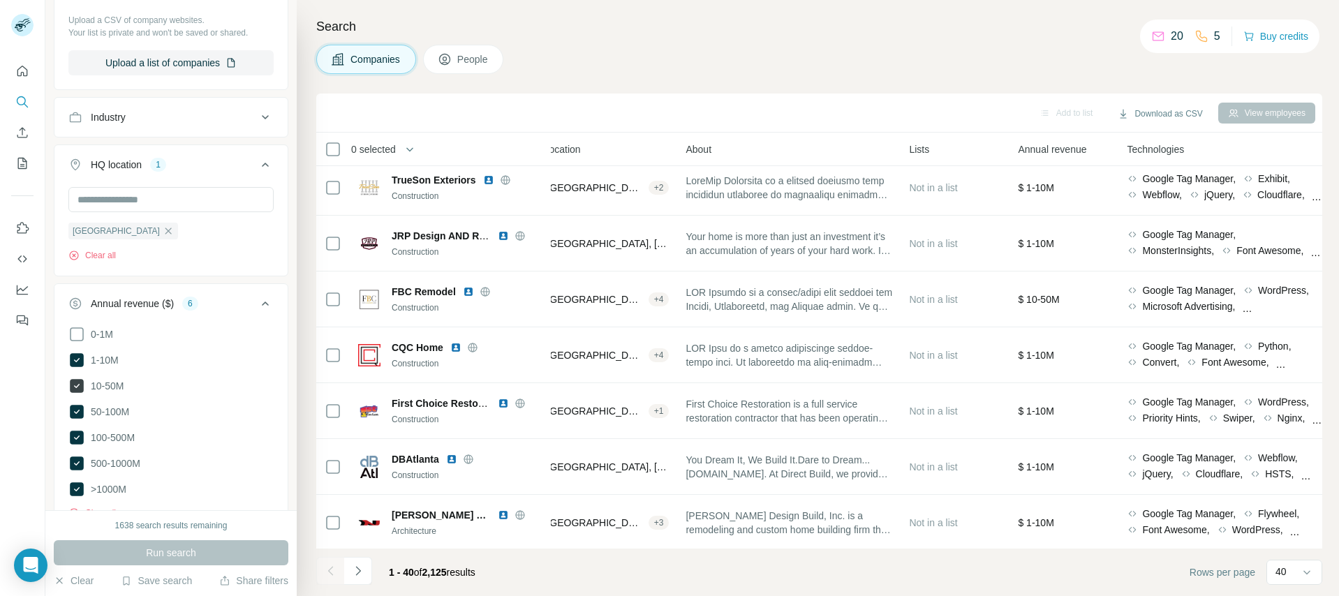
scroll to position [405, 0]
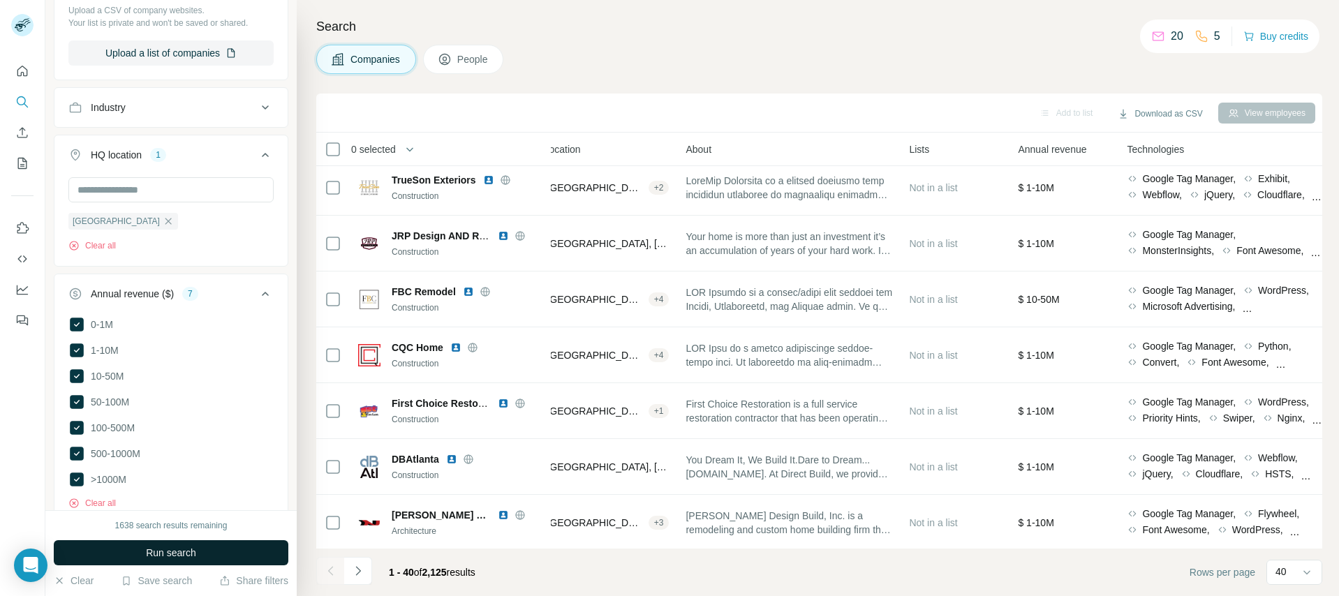
click at [222, 550] on button "Run search" at bounding box center [171, 552] width 234 height 25
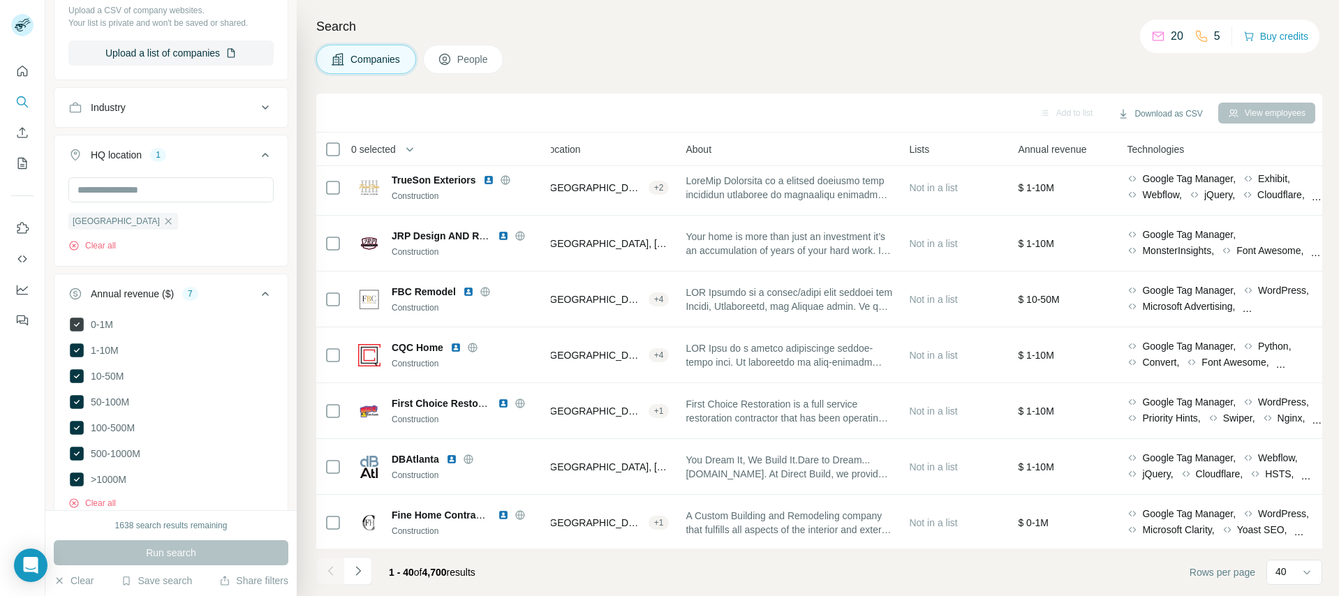
click at [79, 327] on icon at bounding box center [77, 325] width 14 height 14
click at [119, 552] on button "Run search" at bounding box center [171, 552] width 234 height 25
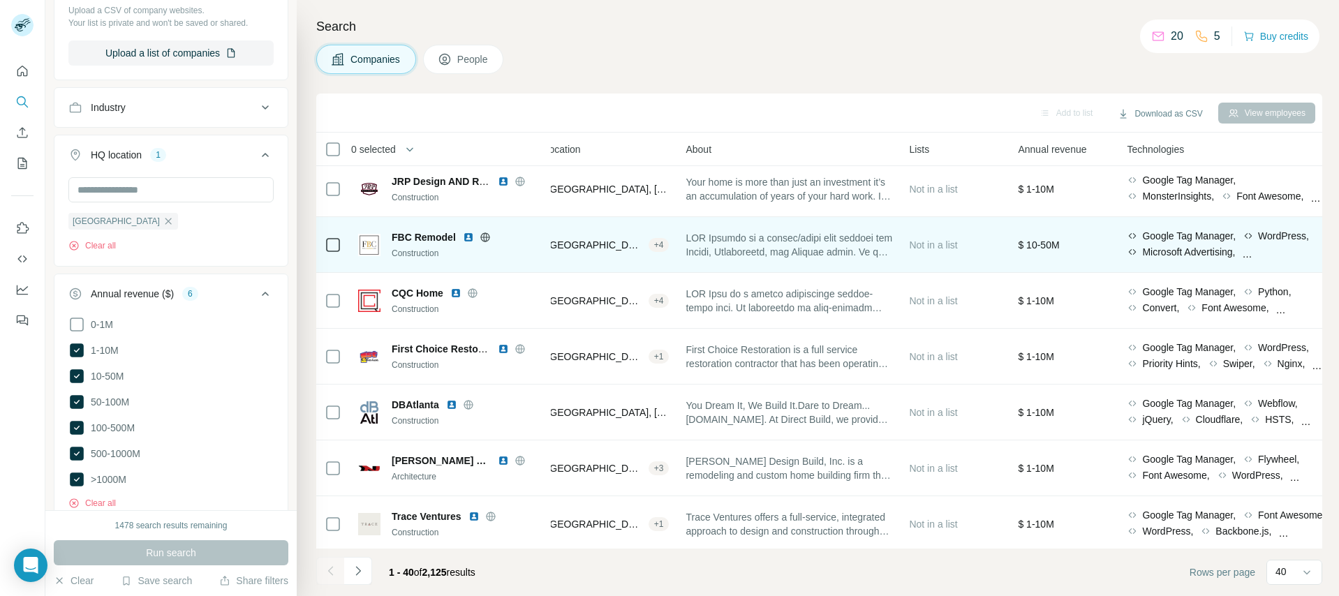
scroll to position [187, 202]
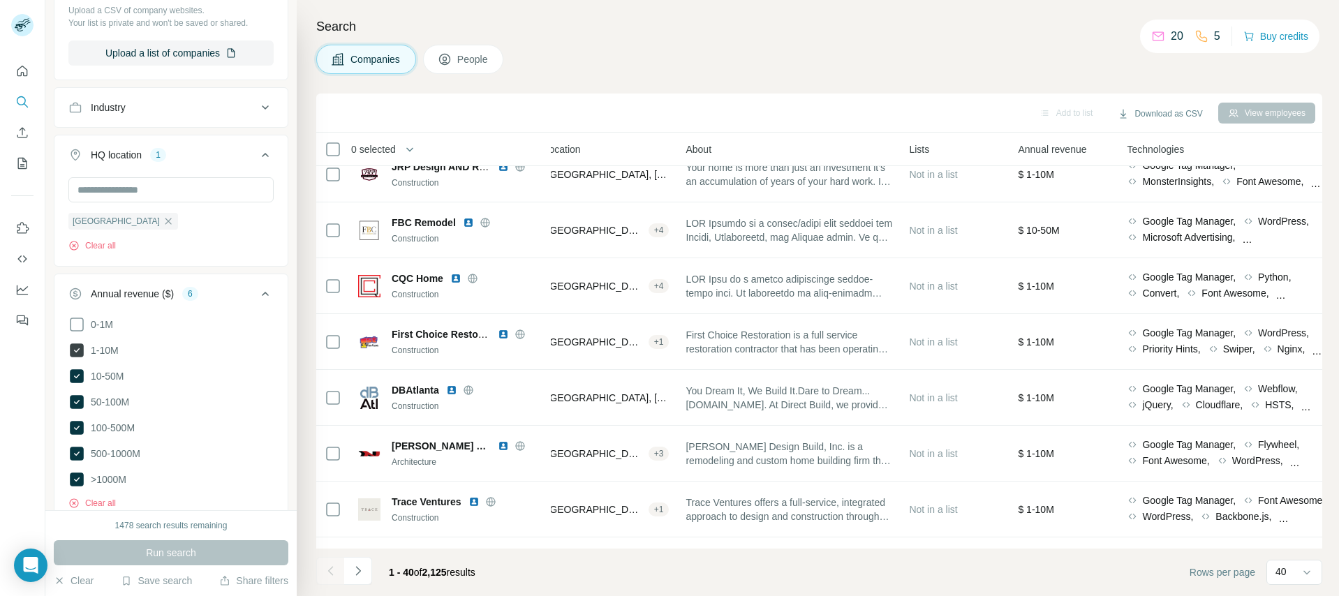
click at [81, 349] on icon at bounding box center [77, 350] width 14 height 14
click at [81, 349] on icon at bounding box center [76, 350] width 17 height 17
click at [80, 350] on icon at bounding box center [77, 350] width 14 height 14
click at [128, 554] on button "Run search" at bounding box center [171, 552] width 234 height 25
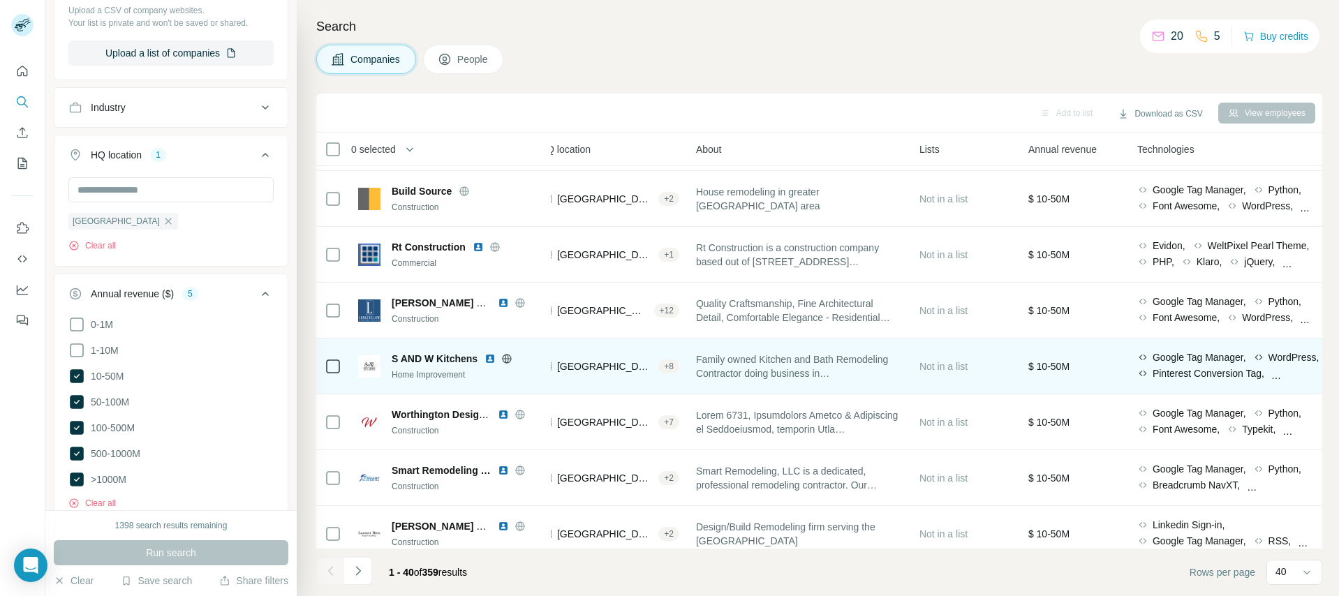
scroll to position [1728, 202]
